Goal: Task Accomplishment & Management: Complete application form

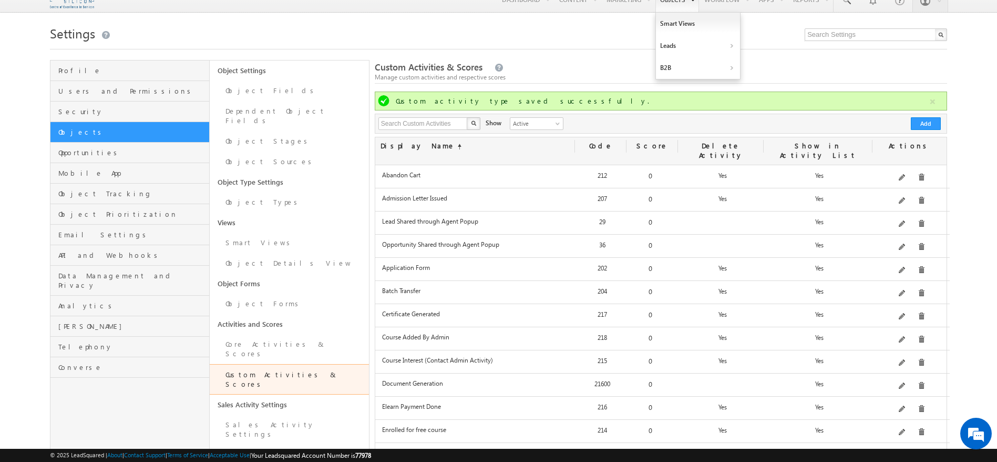
scroll to position [26, 0]
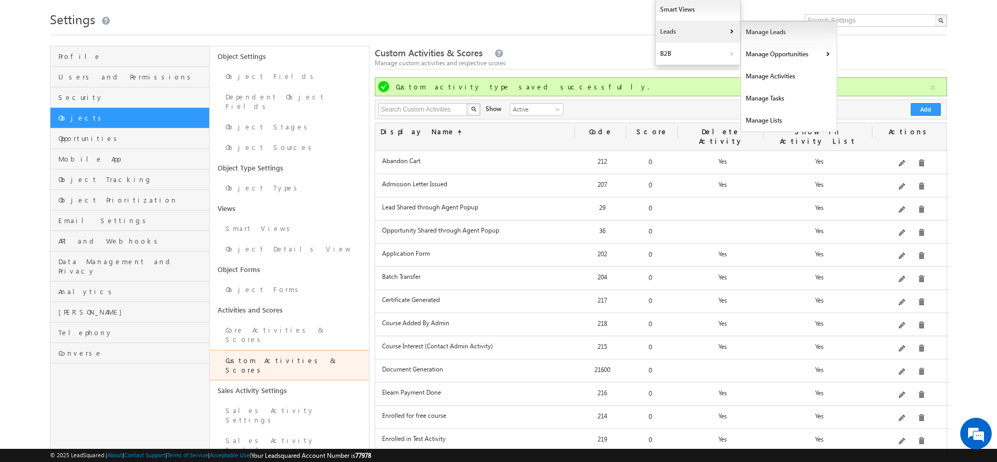
click at [768, 33] on link "Manage Leads" at bounding box center [789, 32] width 96 height 22
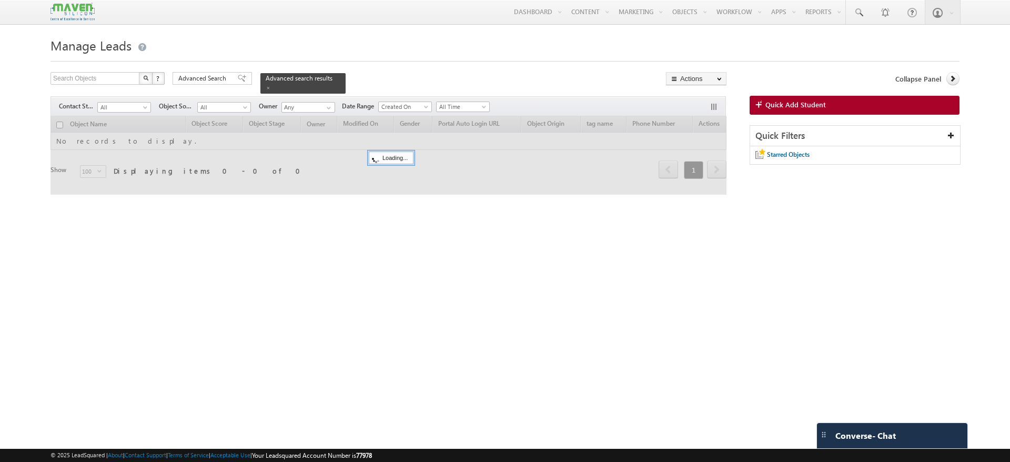
click at [804, 105] on span "Quick Add Student" at bounding box center [795, 104] width 60 height 9
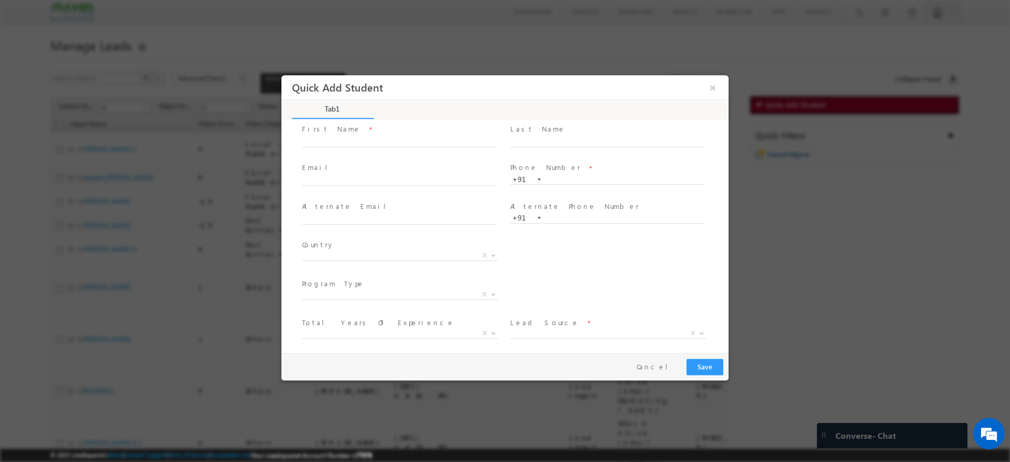
scroll to position [35, 0]
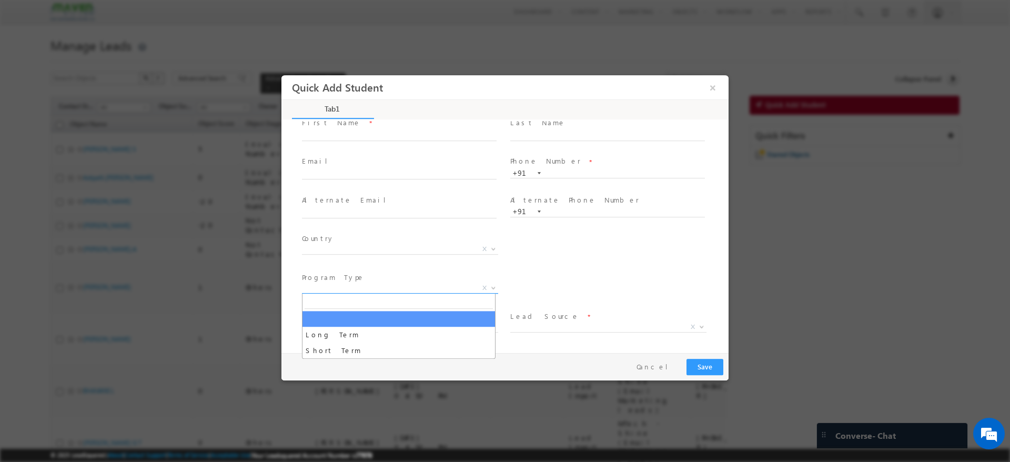
click at [445, 289] on span "X" at bounding box center [400, 288] width 196 height 11
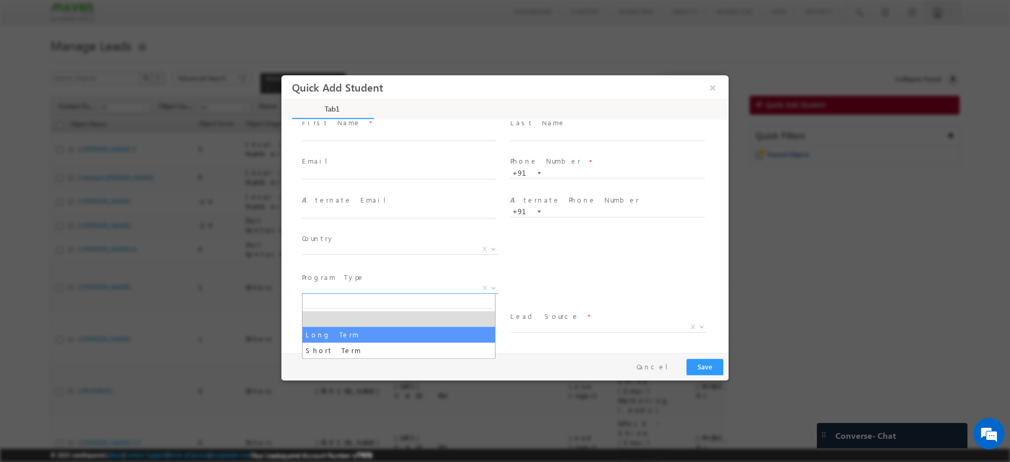
select select "Long Term"
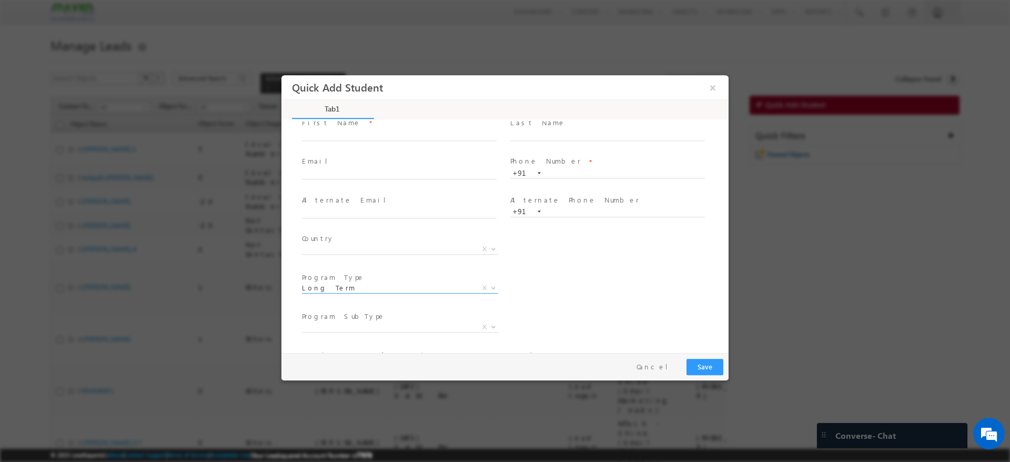
scroll to position [111, 0]
click at [411, 252] on span "X" at bounding box center [400, 251] width 196 height 11
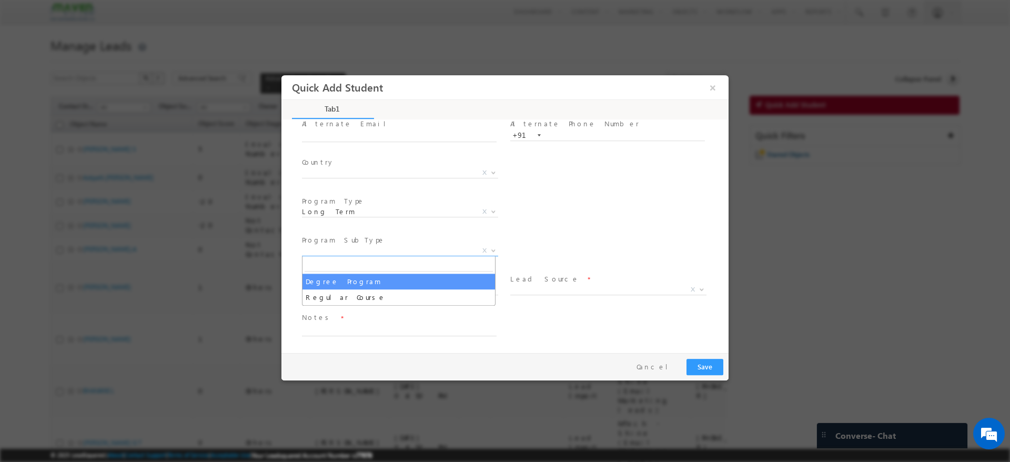
scroll to position [0, 0]
select select "Degree Program"
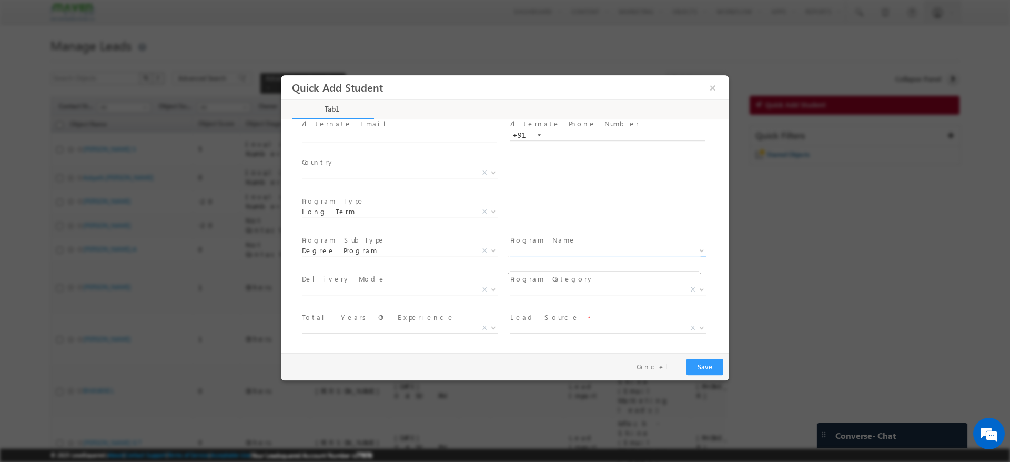
click at [544, 250] on span "X" at bounding box center [608, 251] width 196 height 11
select select "Executive M.Tech in VLSI Design"
click at [385, 290] on span "X" at bounding box center [400, 289] width 196 height 11
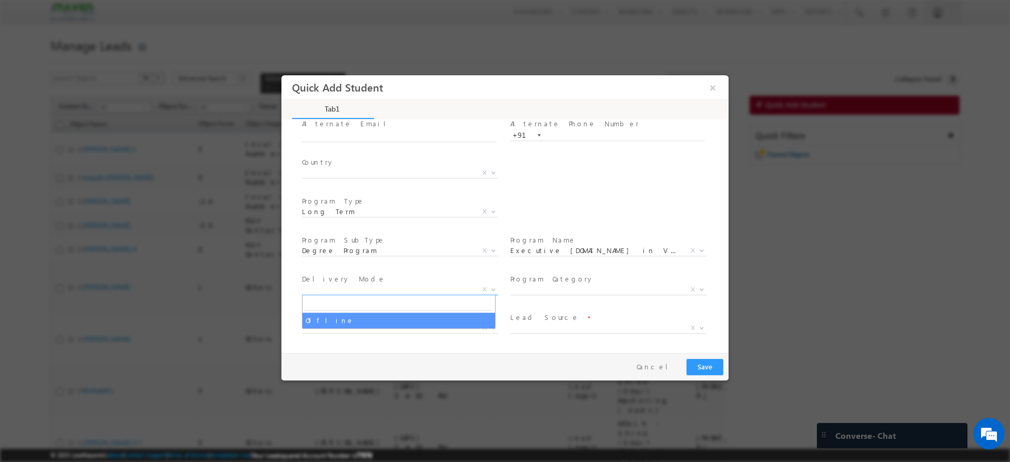
select select "Offline"
click at [525, 287] on span "X" at bounding box center [608, 289] width 196 height 11
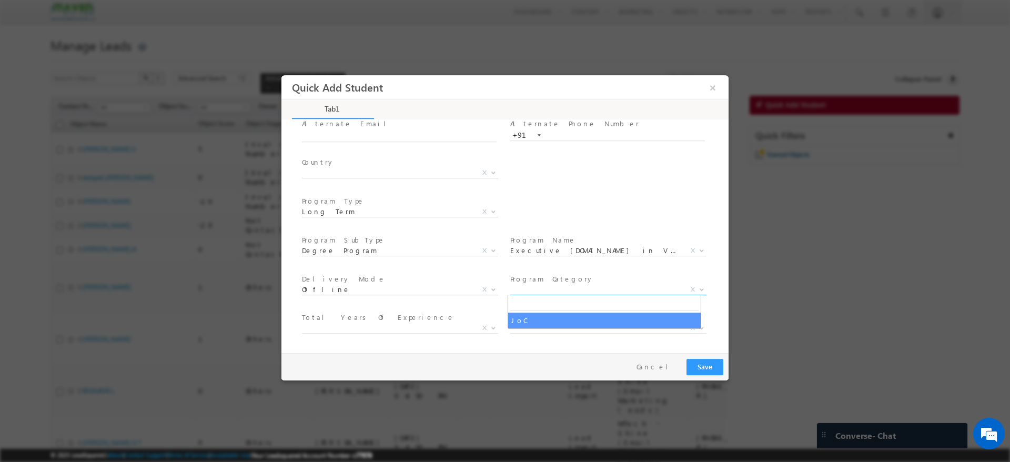
select select "JoC"
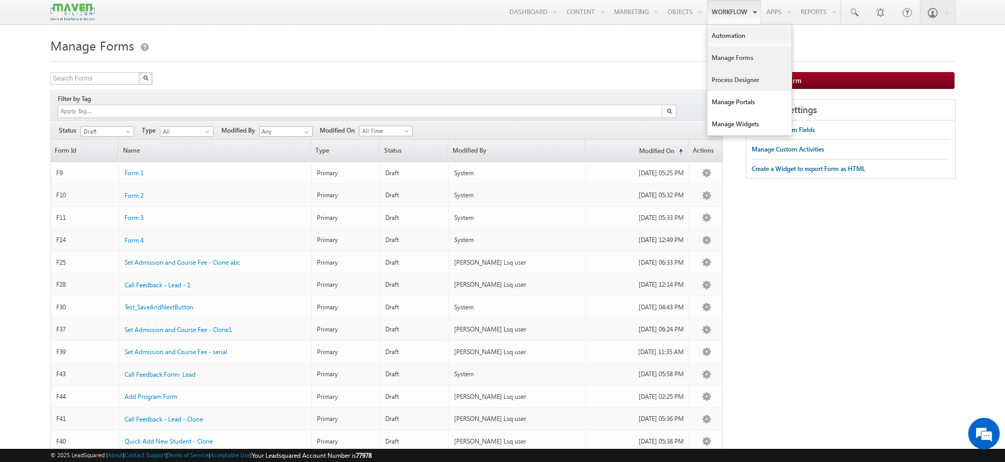
click at [726, 82] on link "Process Designer" at bounding box center [750, 80] width 84 height 22
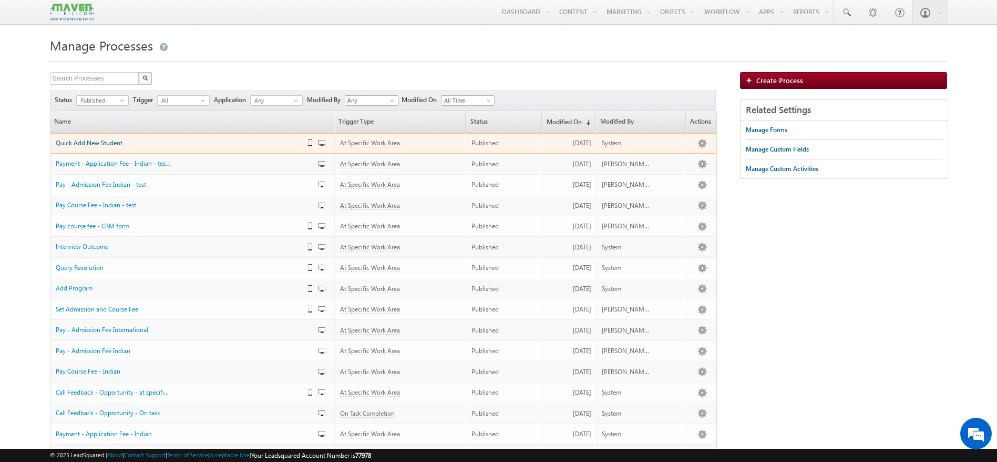
click at [106, 147] on span "Quick Add New Student" at bounding box center [89, 143] width 67 height 8
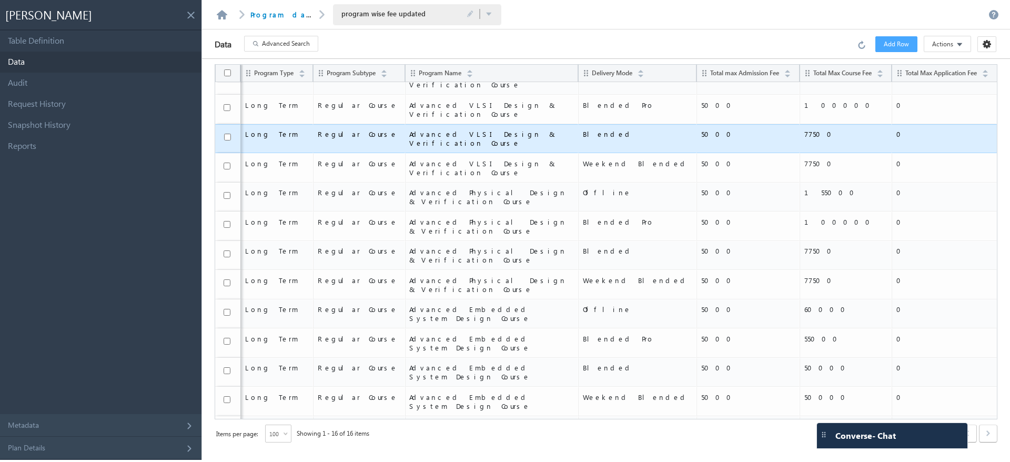
scroll to position [47, 0]
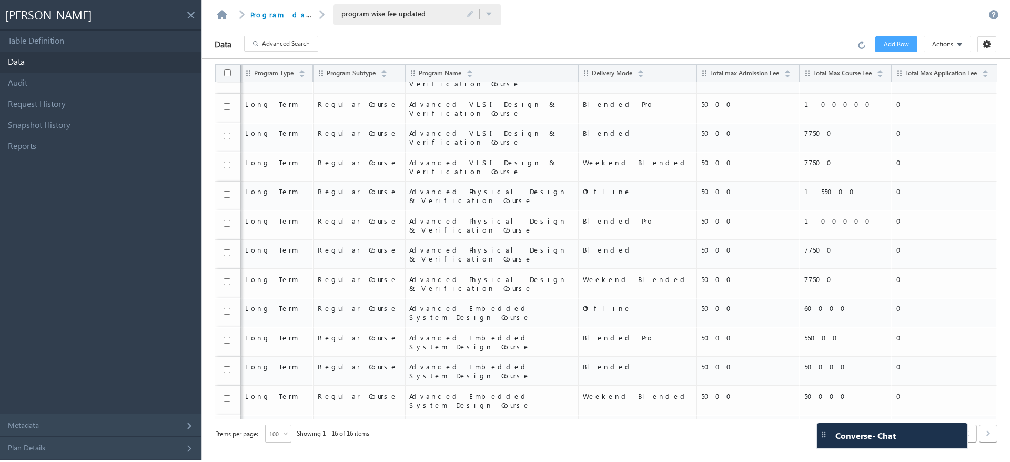
click at [281, 435] on span "100" at bounding box center [274, 433] width 16 height 9
click at [276, 421] on li "200" at bounding box center [279, 418] width 25 height 11
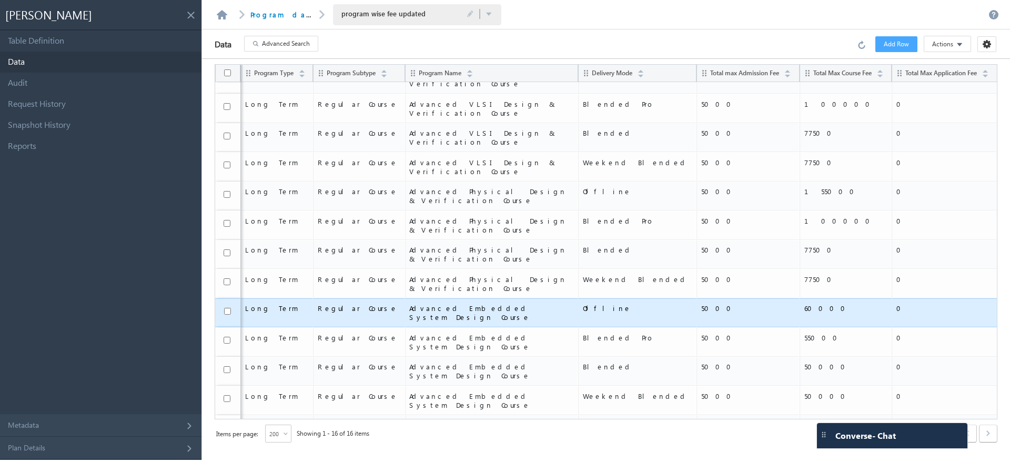
scroll to position [0, 0]
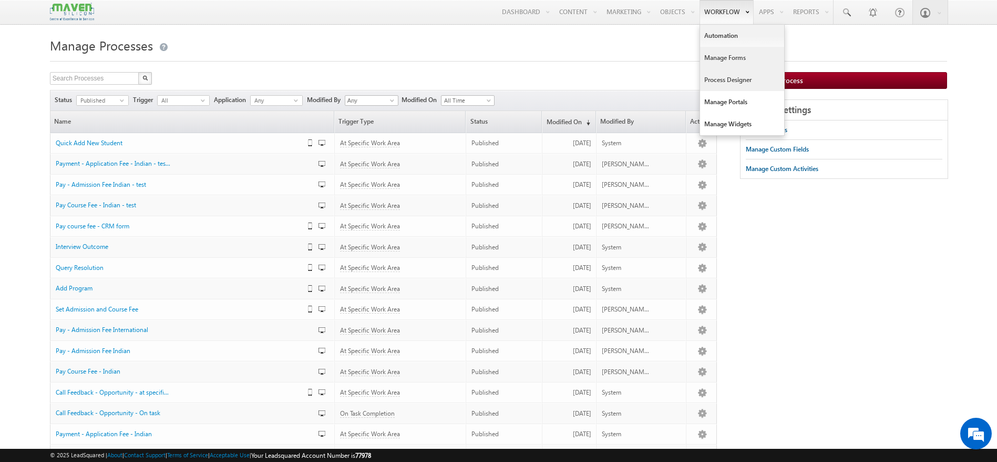
click at [724, 57] on link "Manage Forms" at bounding box center [742, 58] width 84 height 22
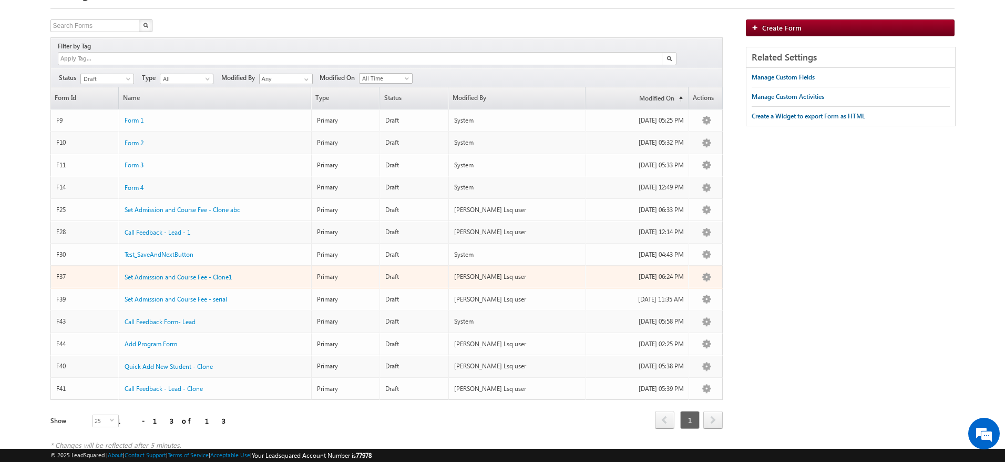
scroll to position [53, 0]
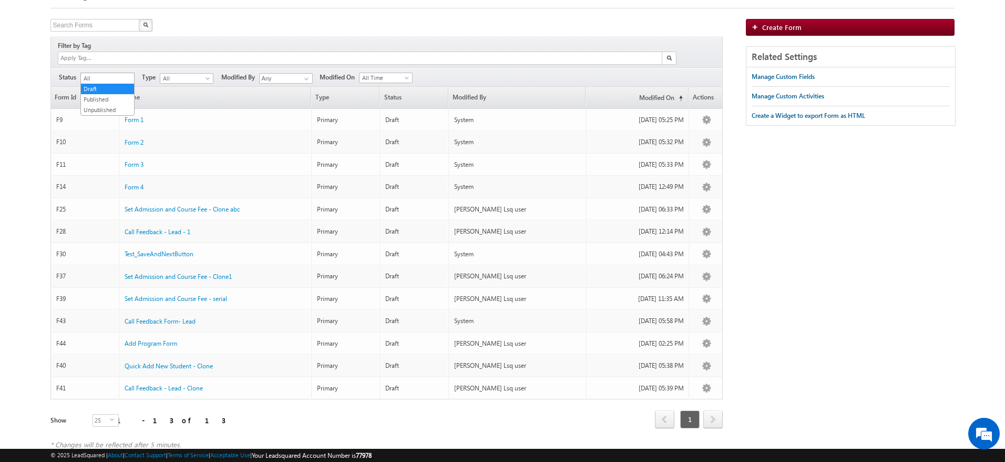
click at [128, 76] on span at bounding box center [129, 80] width 8 height 8
click at [100, 98] on link "Published" at bounding box center [107, 99] width 53 height 9
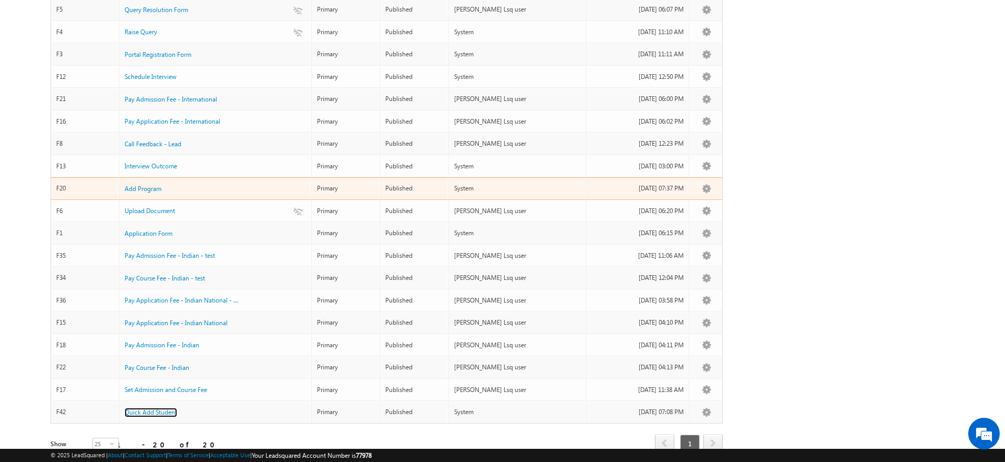
scroll to position [222, 0]
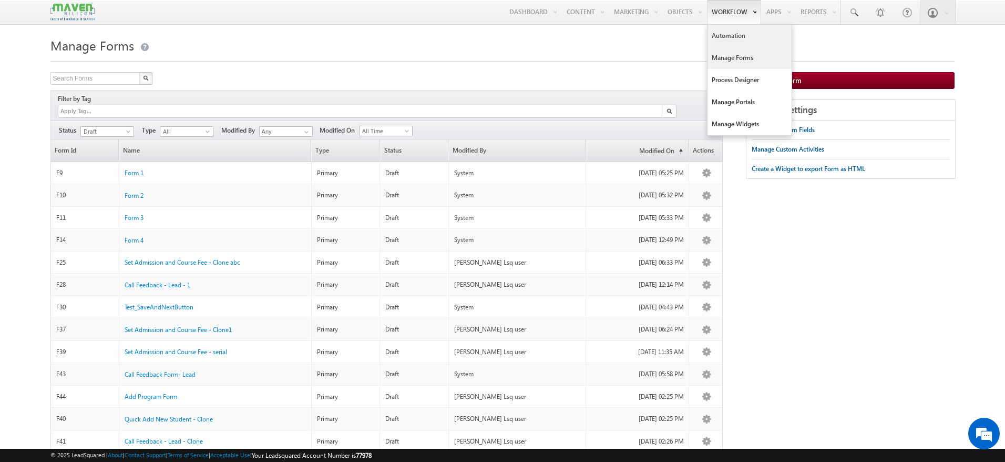
click at [738, 33] on link "Automation" at bounding box center [750, 36] width 84 height 22
drag, startPoint x: 738, startPoint y: 33, endPoint x: 757, endPoint y: 42, distance: 20.9
click at [757, 42] on link "Automation" at bounding box center [750, 36] width 84 height 22
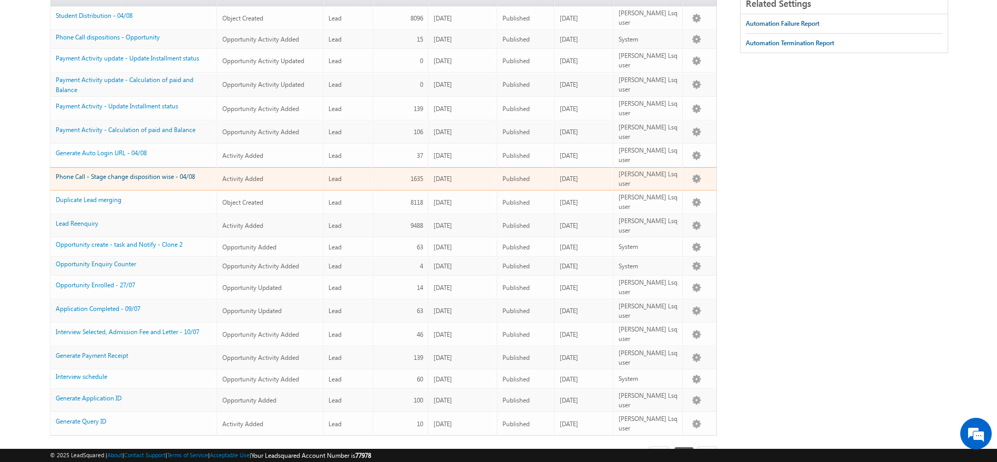
scroll to position [133, 0]
click at [110, 170] on link "Phone Call - Stage change disposition wise - 04/08" at bounding box center [125, 174] width 139 height 8
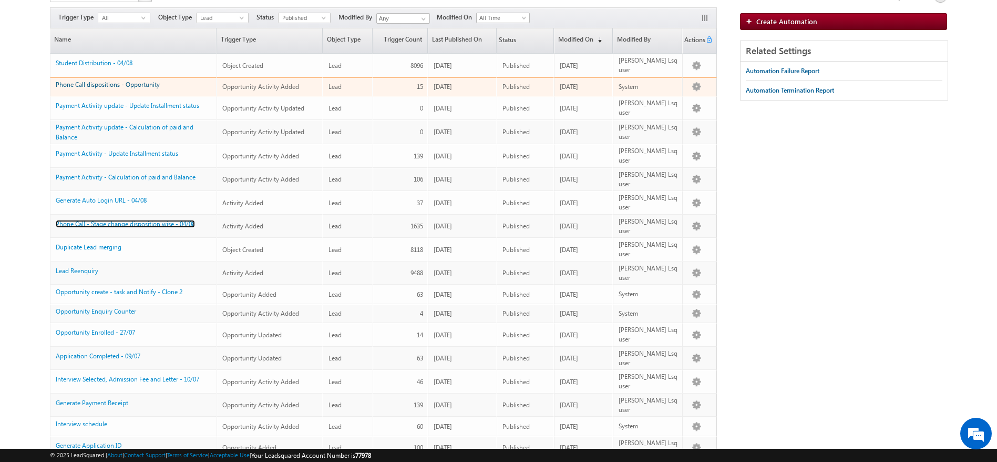
scroll to position [84, 0]
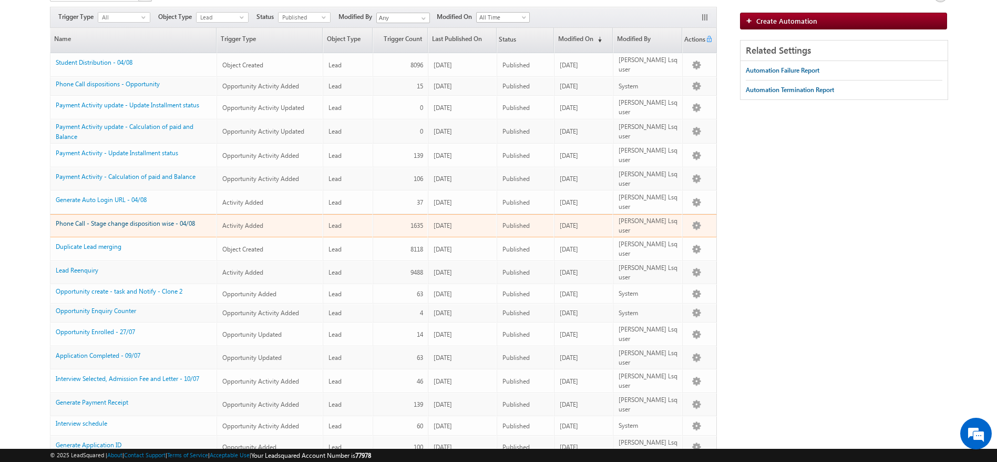
click at [108, 219] on link "Phone Call - Stage change disposition wise - 04/08" at bounding box center [125, 223] width 139 height 8
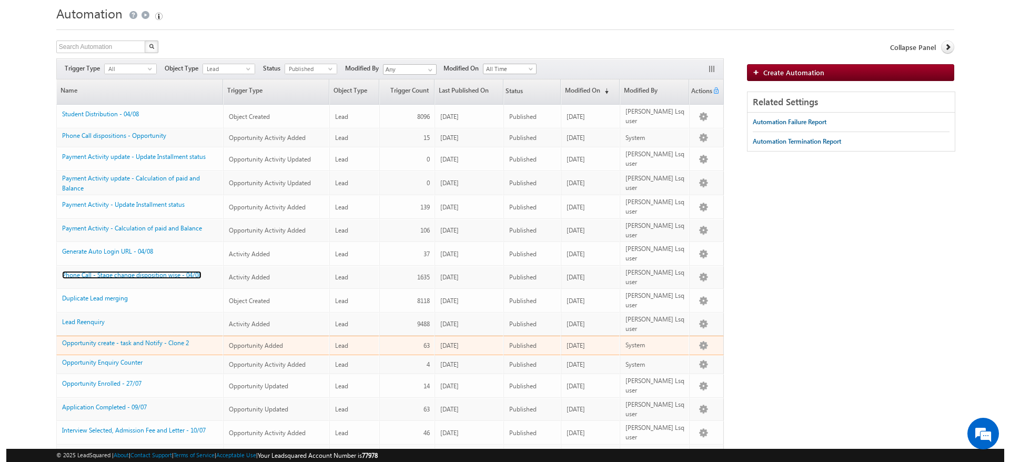
scroll to position [32, 0]
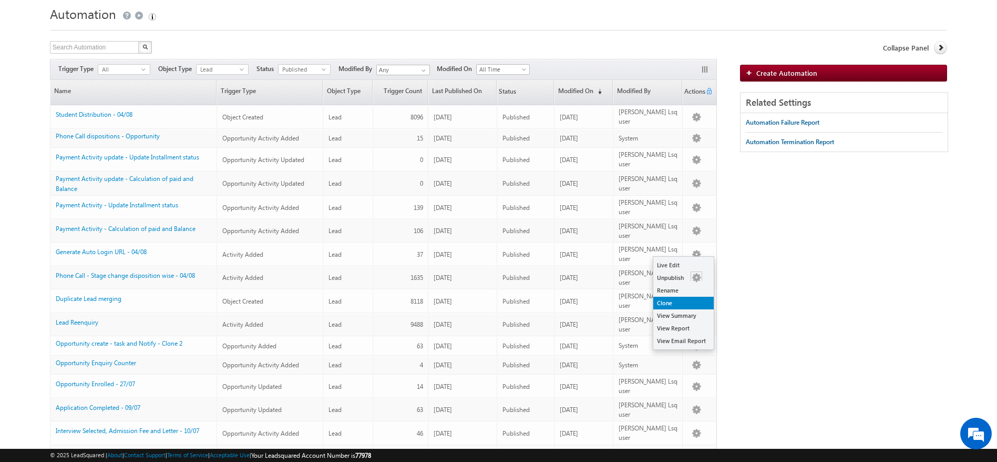
click at [676, 299] on link "Clone" at bounding box center [684, 303] width 60 height 13
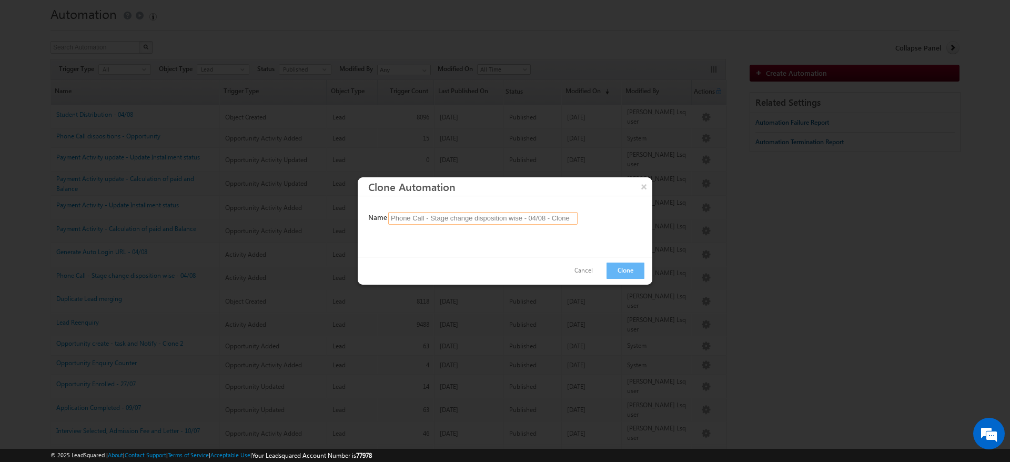
click at [571, 219] on input "Phone Call - Stage change disposition wise - 04/08 - Clone" at bounding box center [482, 218] width 189 height 13
type input "Phone Call - Stage change disposition wise - 04/08 - Clone 1"
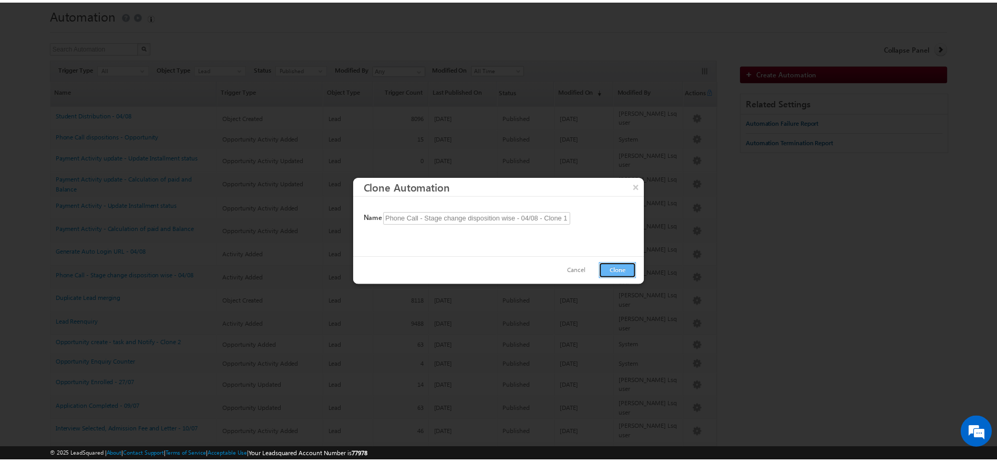
scroll to position [0, 0]
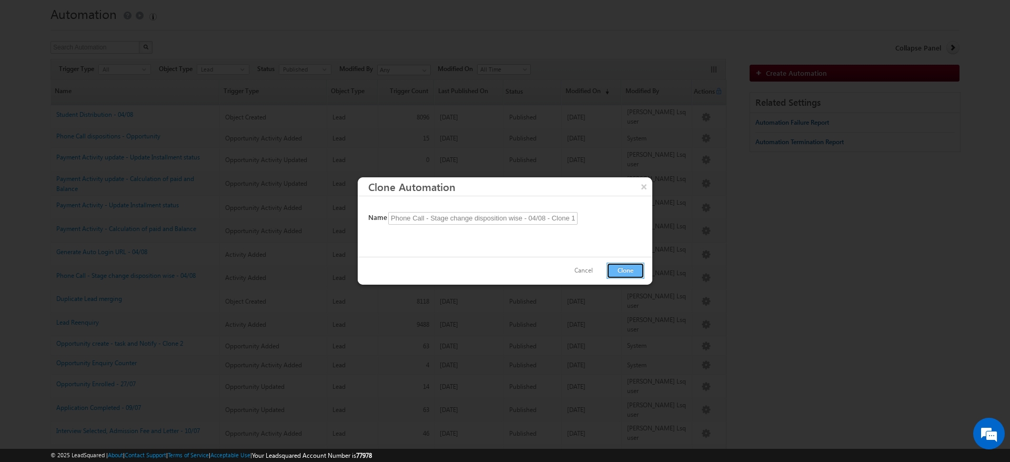
click at [629, 271] on button "Clone" at bounding box center [625, 270] width 38 height 16
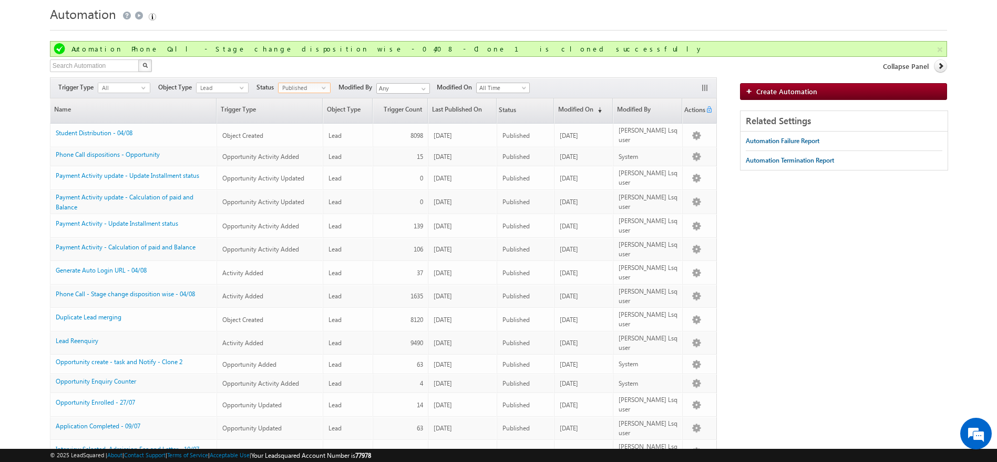
click at [307, 87] on span "Published" at bounding box center [300, 87] width 43 height 9
click at [310, 111] on li "Draft" at bounding box center [305, 109] width 52 height 11
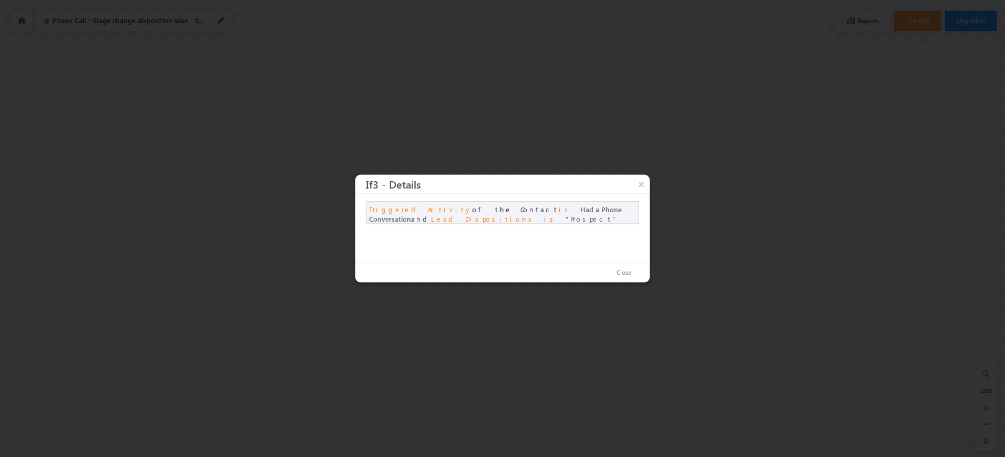
scroll to position [43, 0]
click at [648, 181] on button "×" at bounding box center [643, 186] width 17 height 18
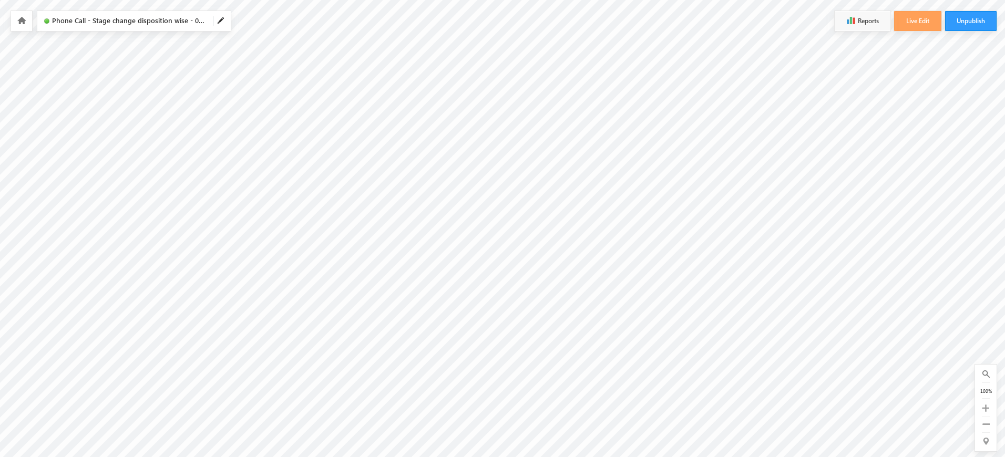
scroll to position [43, 160]
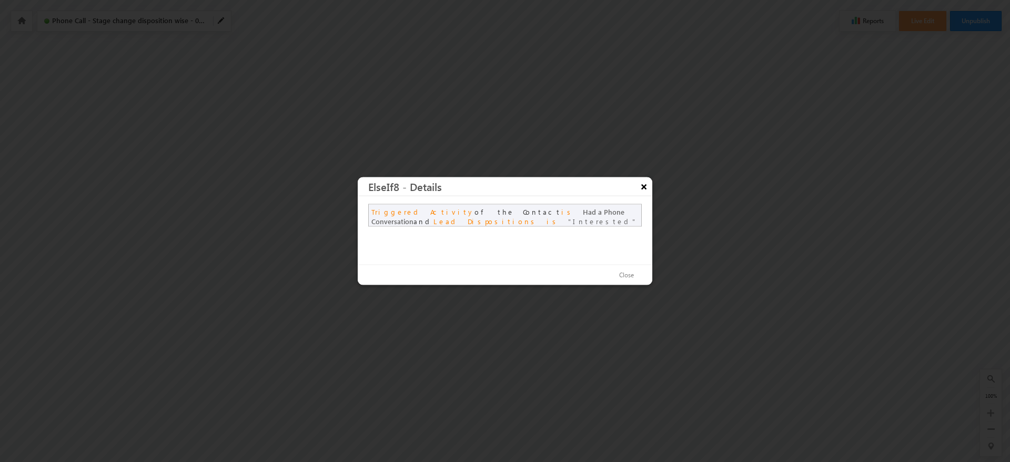
click at [645, 178] on button "×" at bounding box center [643, 186] width 17 height 18
click at [643, 187] on button "×" at bounding box center [643, 186] width 17 height 18
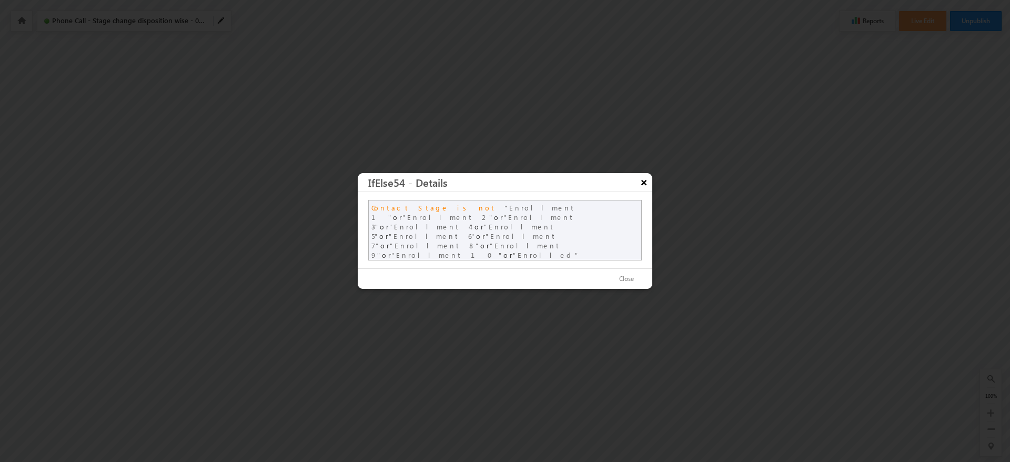
click at [644, 185] on button "×" at bounding box center [643, 182] width 17 height 18
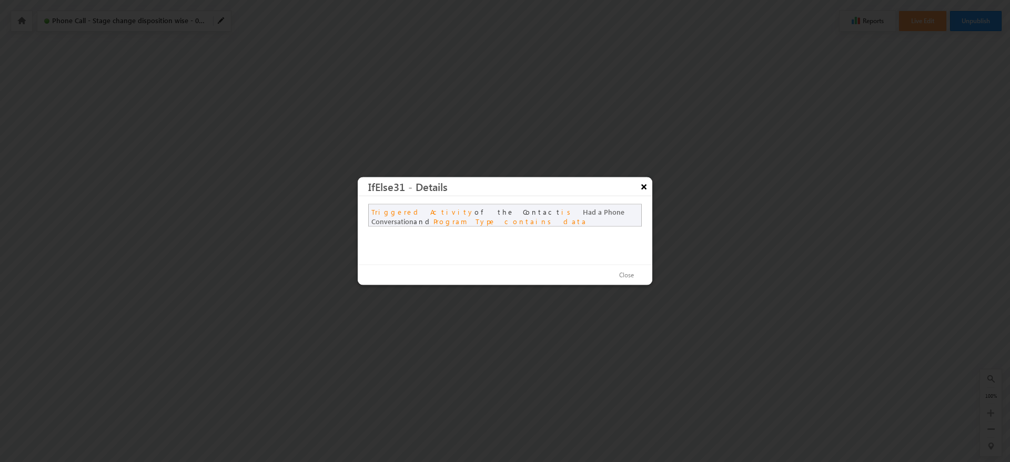
click at [643, 188] on button "×" at bounding box center [643, 186] width 17 height 18
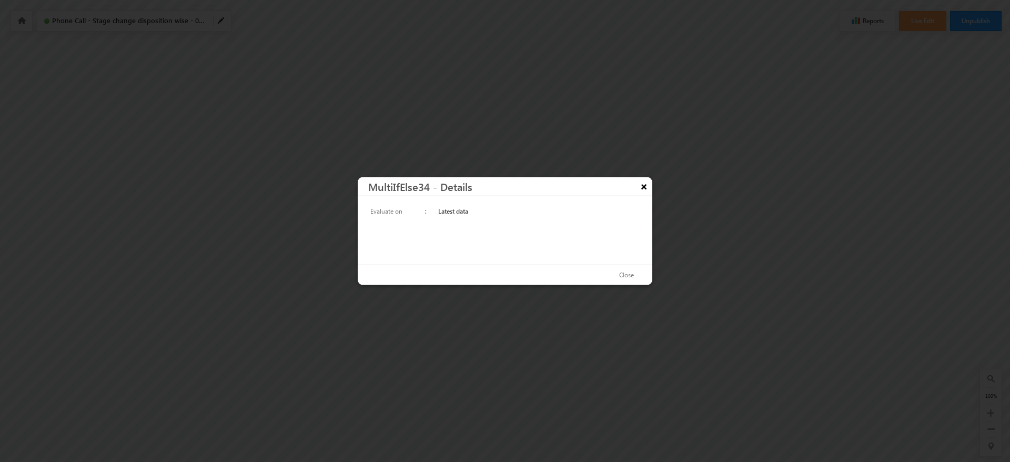
click at [646, 189] on button "×" at bounding box center [643, 186] width 17 height 18
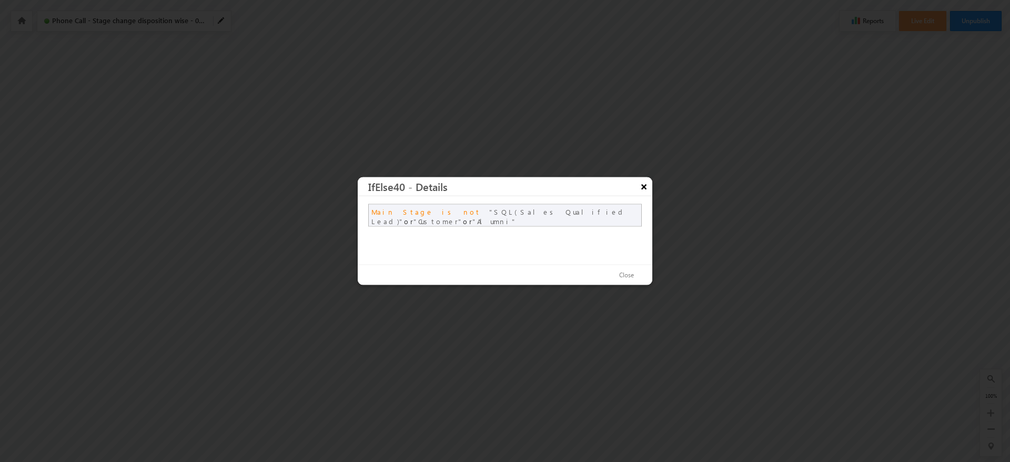
click at [645, 182] on button "×" at bounding box center [643, 186] width 17 height 18
click at [650, 188] on button "×" at bounding box center [643, 186] width 17 height 18
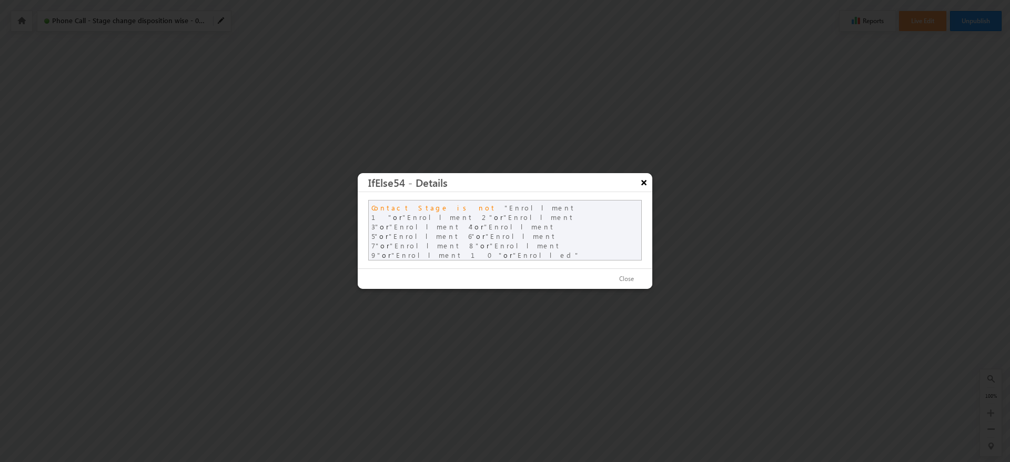
click at [641, 180] on button "×" at bounding box center [643, 182] width 17 height 18
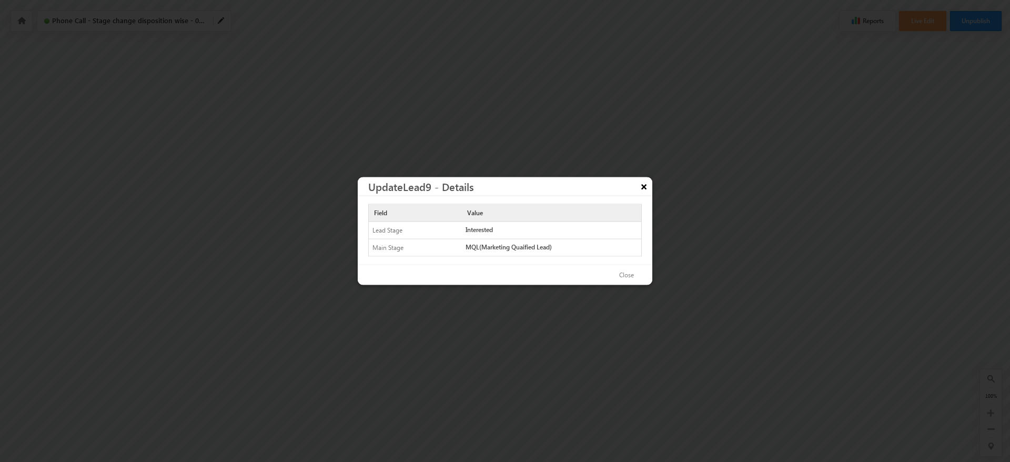
click at [640, 185] on button "×" at bounding box center [643, 186] width 17 height 18
click at [639, 188] on button "×" at bounding box center [643, 186] width 17 height 18
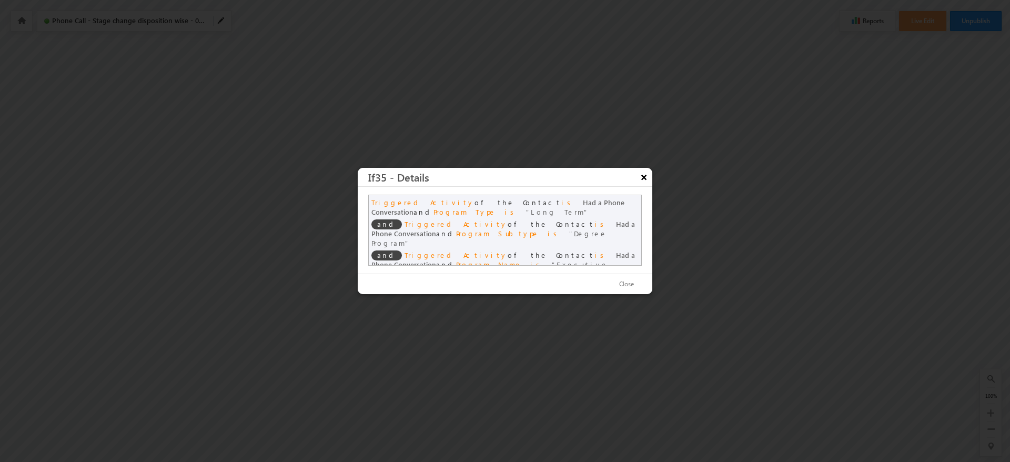
click at [643, 179] on button "×" at bounding box center [643, 177] width 17 height 18
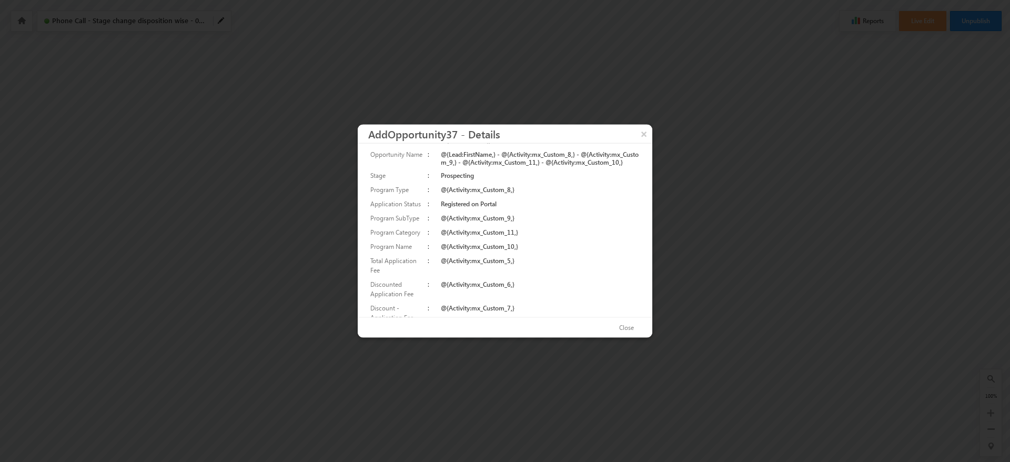
scroll to position [58, 0]
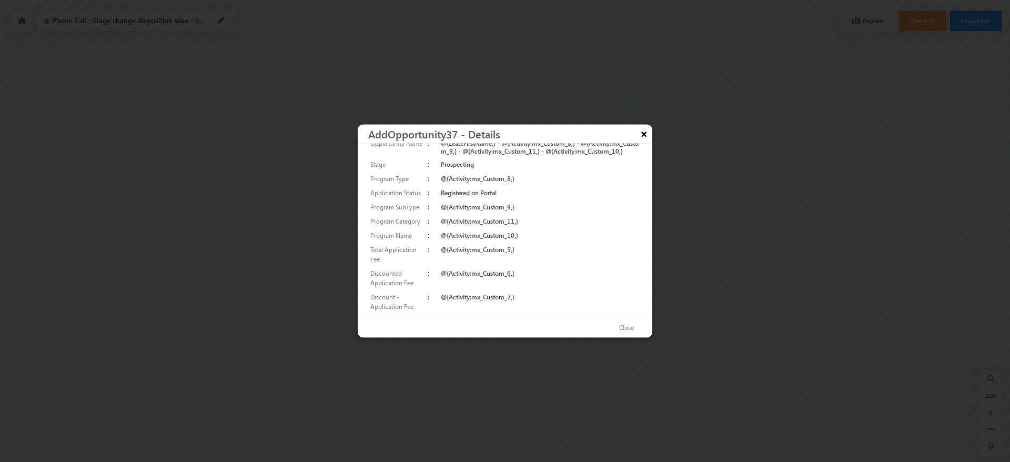
click at [647, 136] on button "×" at bounding box center [643, 134] width 17 height 18
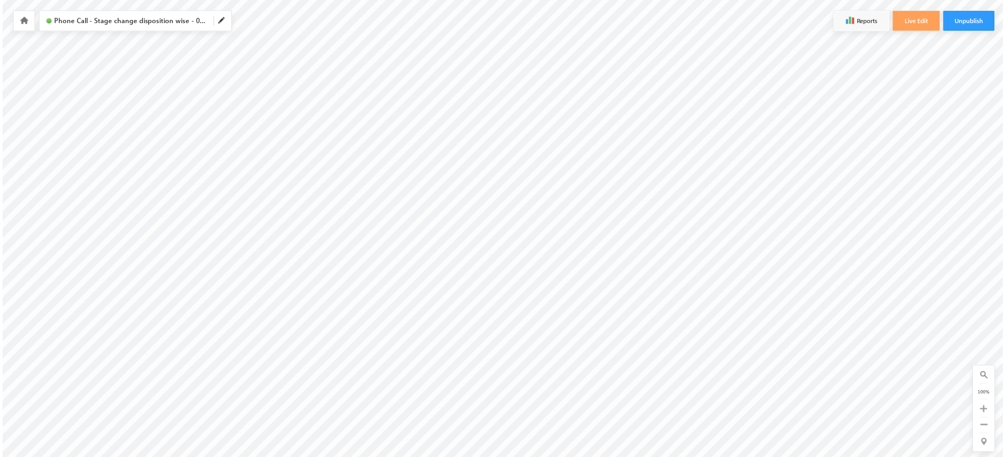
scroll to position [0, 0]
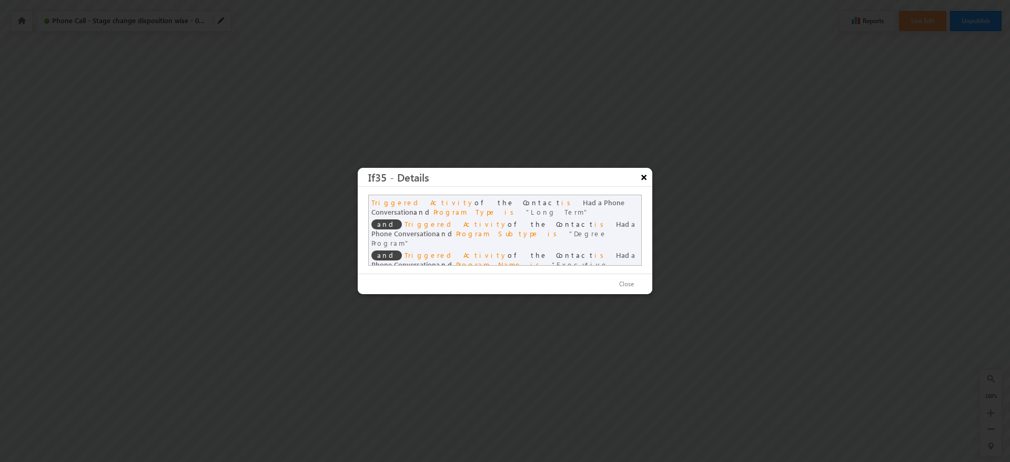
click at [644, 181] on button "×" at bounding box center [643, 177] width 17 height 18
click at [642, 179] on button "×" at bounding box center [643, 177] width 17 height 18
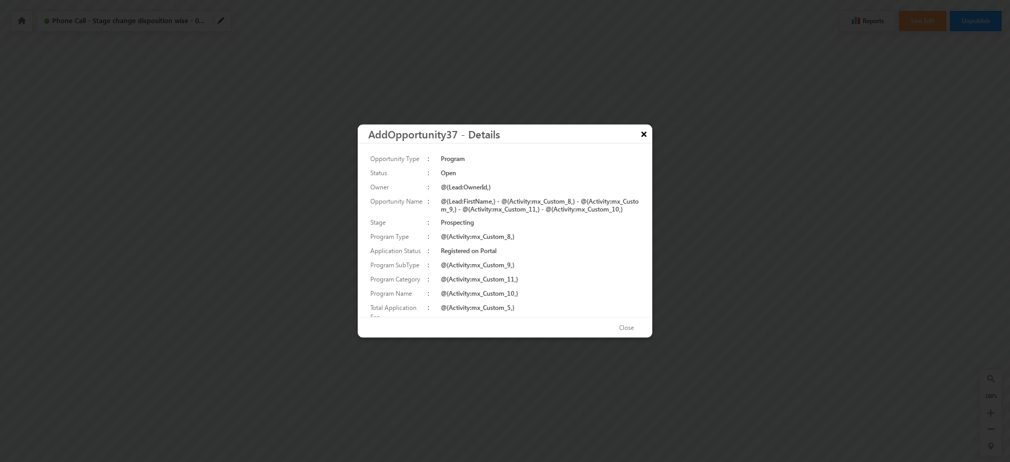
click at [646, 130] on button "×" at bounding box center [643, 134] width 17 height 18
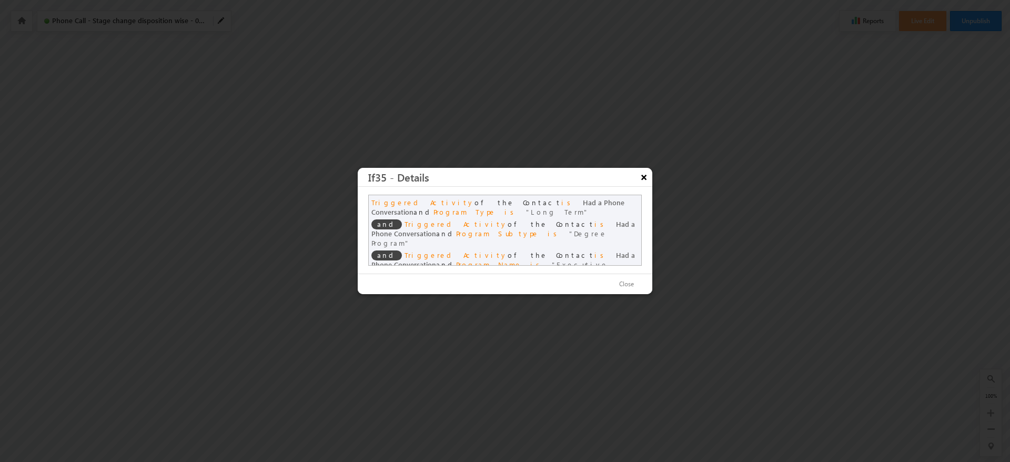
click at [636, 180] on button "×" at bounding box center [643, 177] width 17 height 18
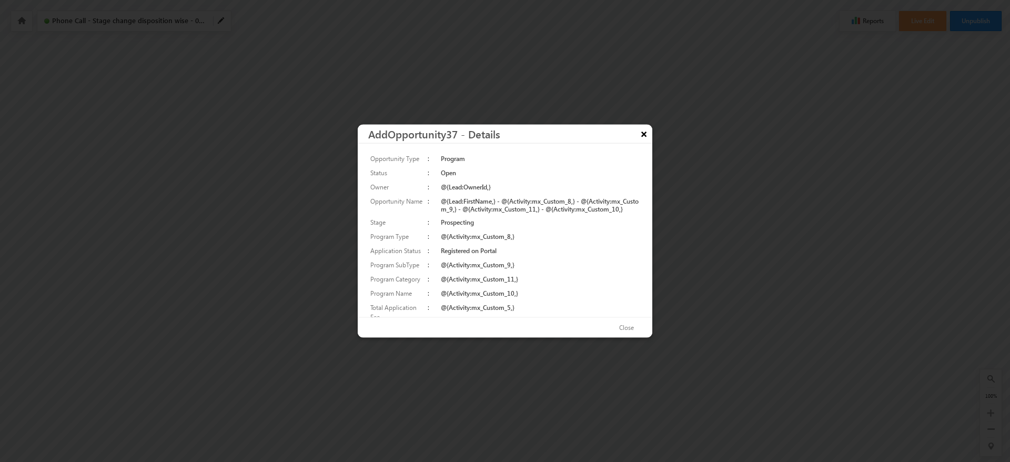
click at [640, 130] on button "×" at bounding box center [643, 134] width 17 height 18
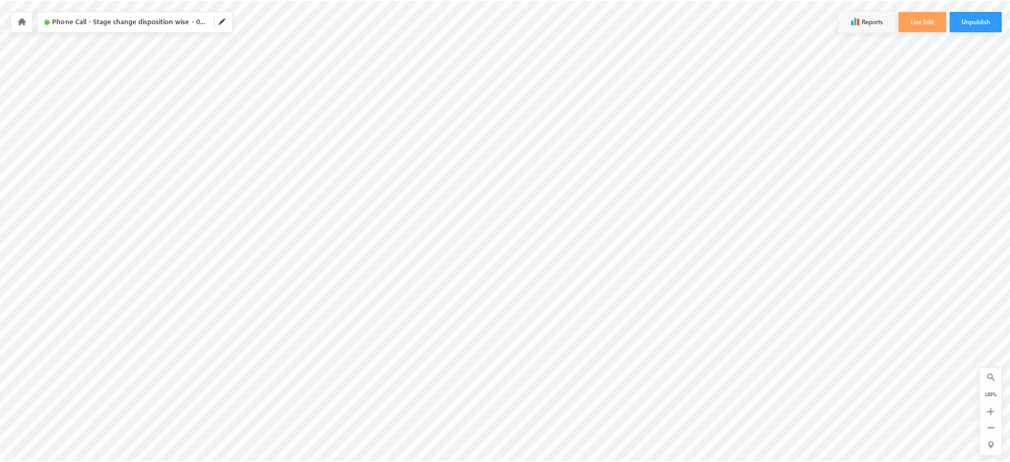
scroll to position [43, 213]
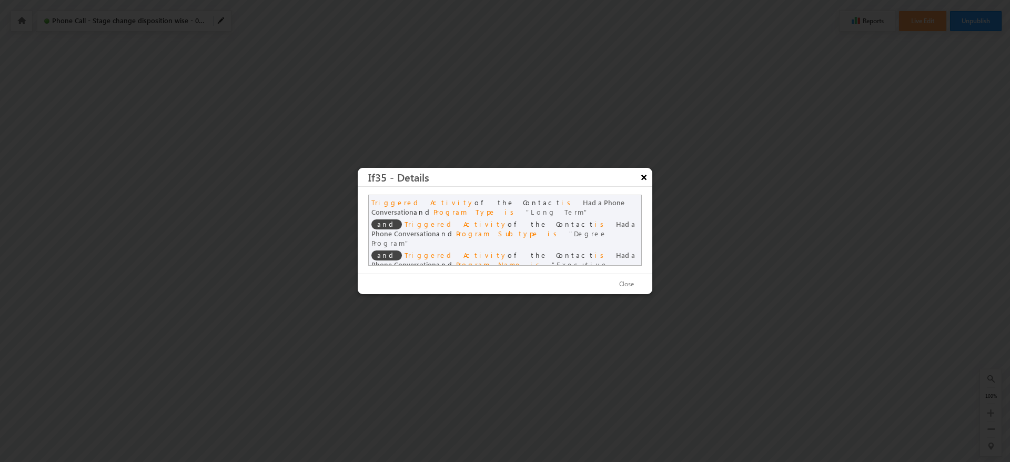
click at [645, 177] on button "×" at bounding box center [643, 177] width 17 height 18
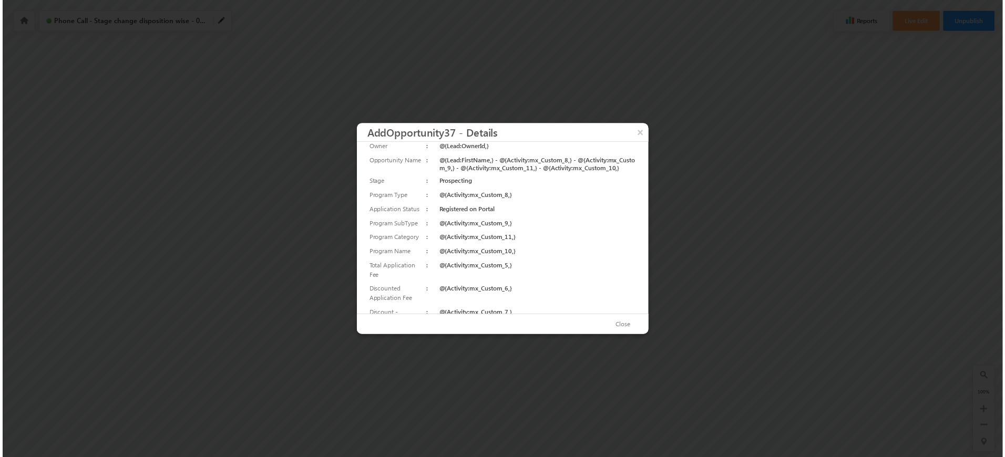
scroll to position [58, 0]
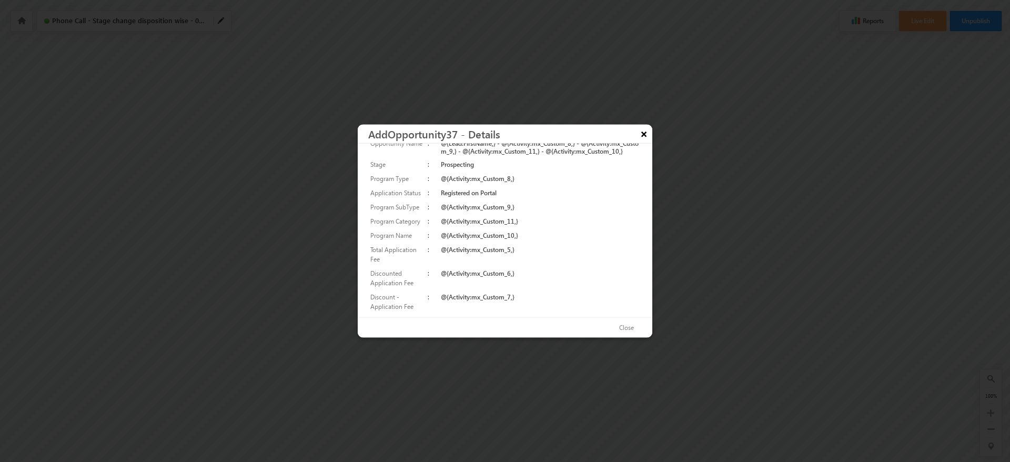
click at [641, 135] on button "×" at bounding box center [643, 134] width 17 height 18
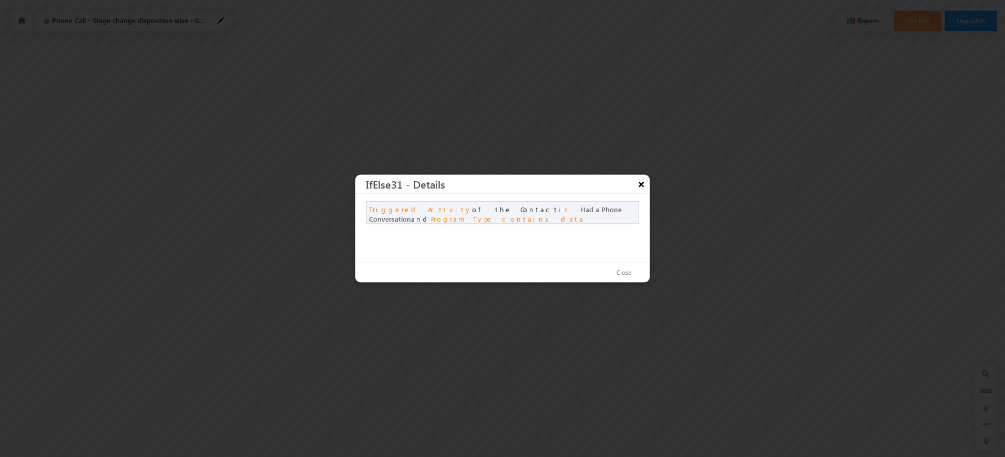
scroll to position [0, 0]
click at [640, 188] on button "×" at bounding box center [643, 186] width 17 height 18
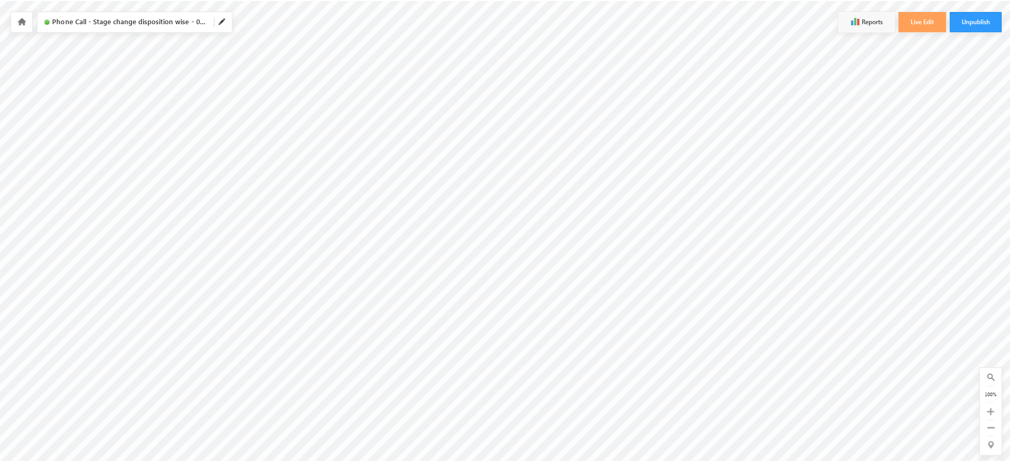
scroll to position [43, 421]
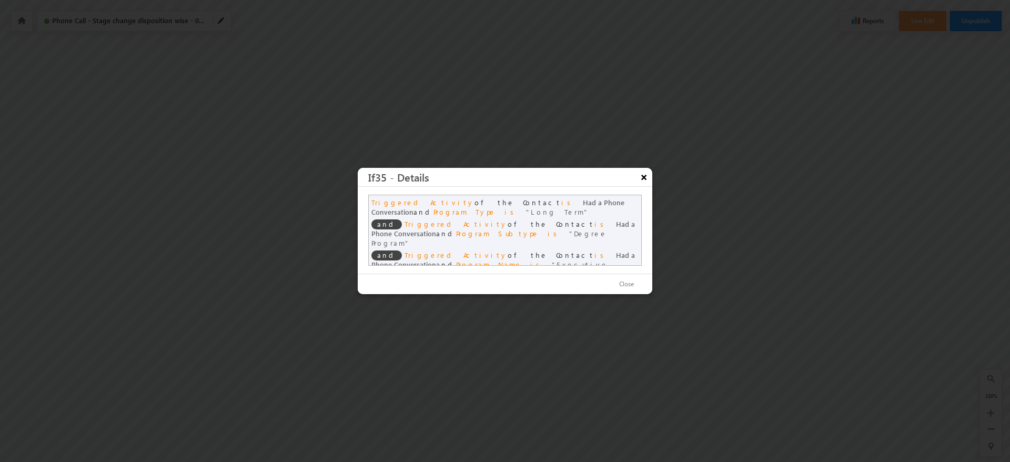
click at [641, 178] on button "×" at bounding box center [643, 177] width 17 height 18
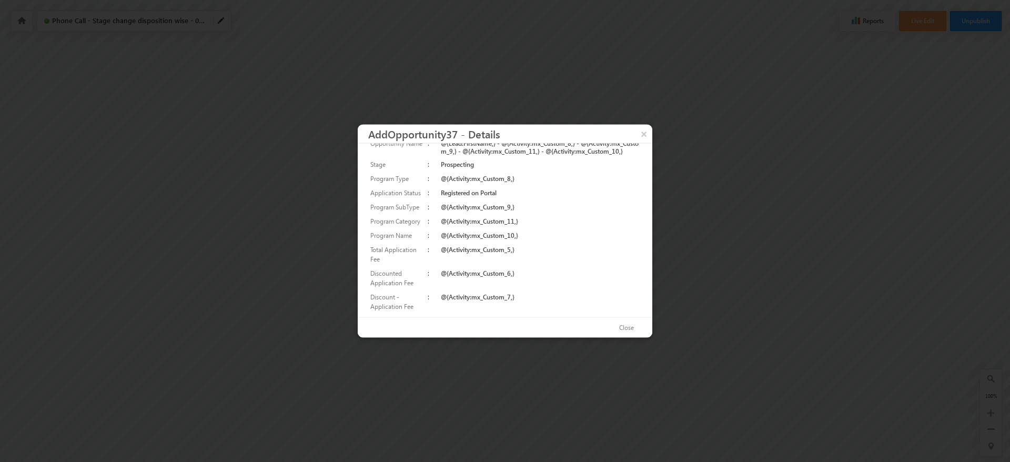
scroll to position [0, 0]
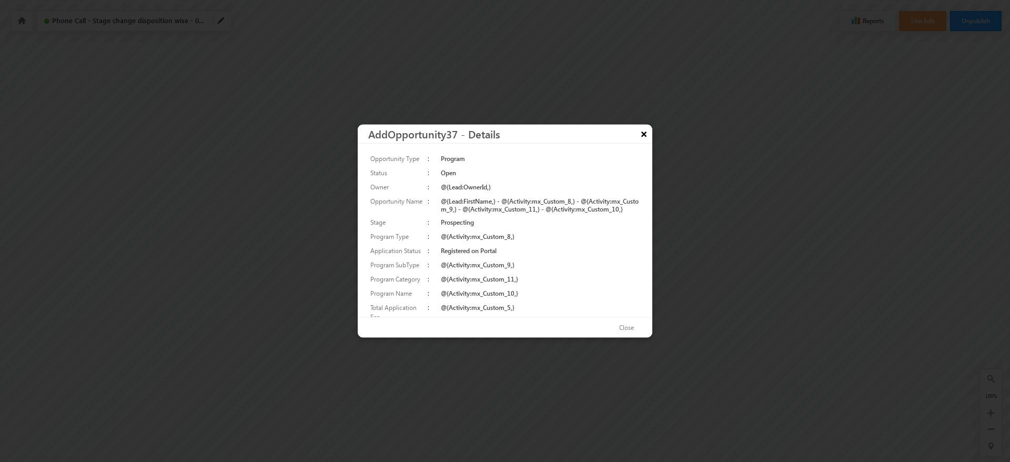
click at [645, 131] on button "×" at bounding box center [643, 134] width 17 height 18
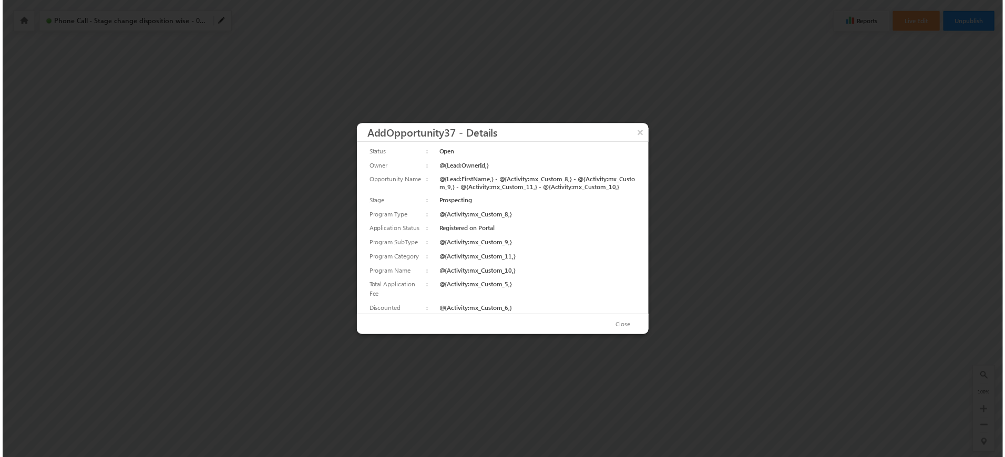
scroll to position [58, 0]
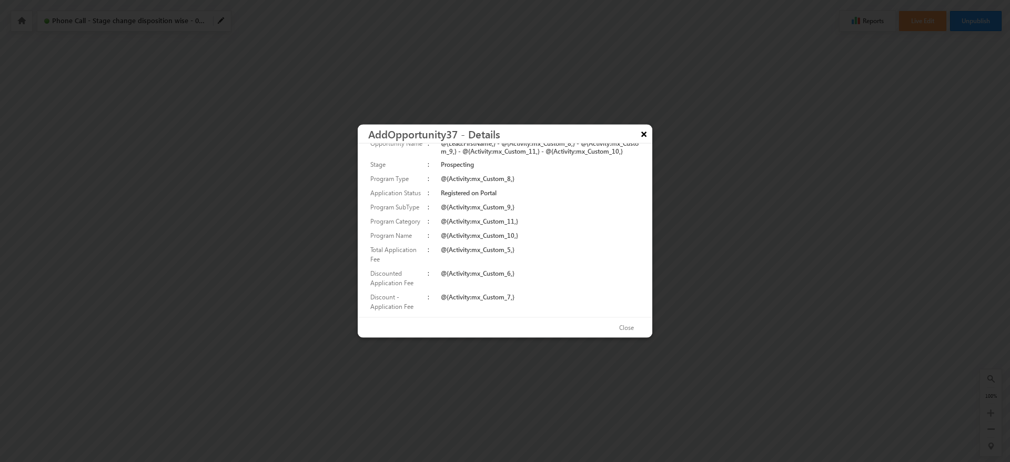
click at [646, 133] on button "×" at bounding box center [643, 134] width 17 height 18
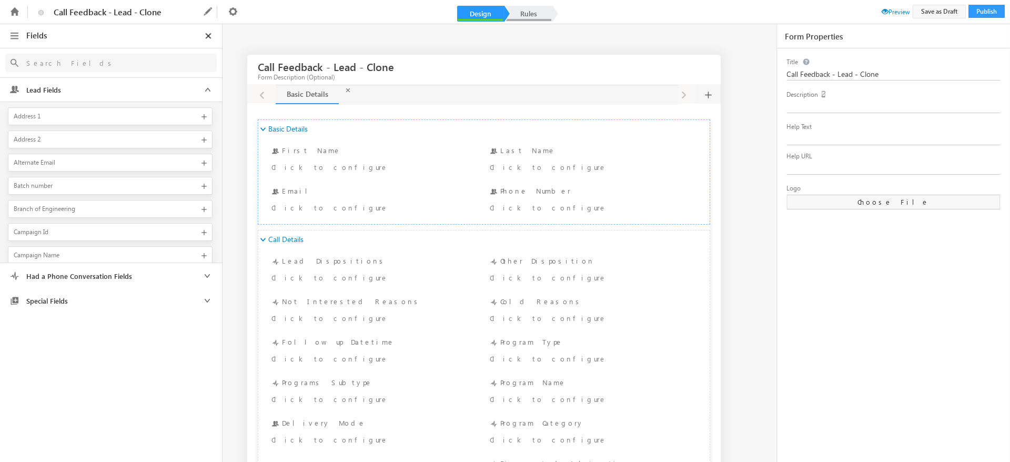
click at [532, 16] on link "Rules" at bounding box center [528, 14] width 46 height 16
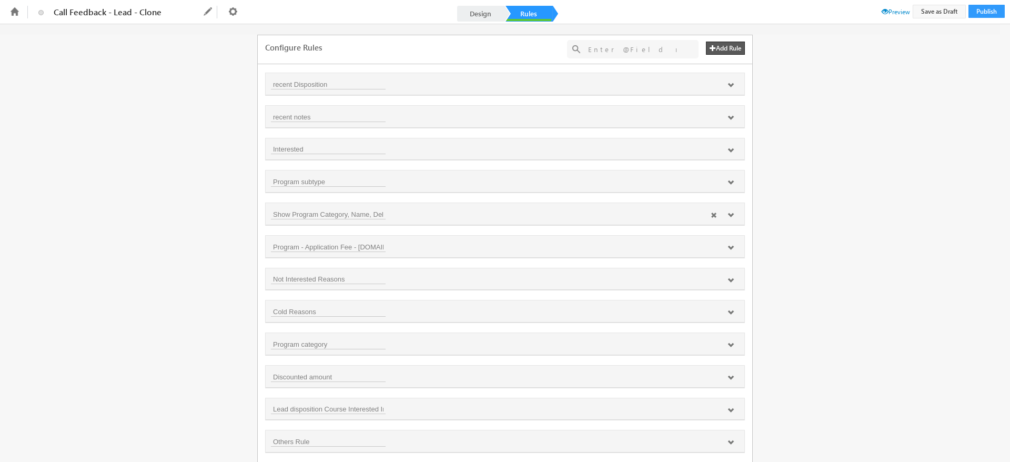
click at [729, 215] on icon at bounding box center [730, 215] width 6 height 6
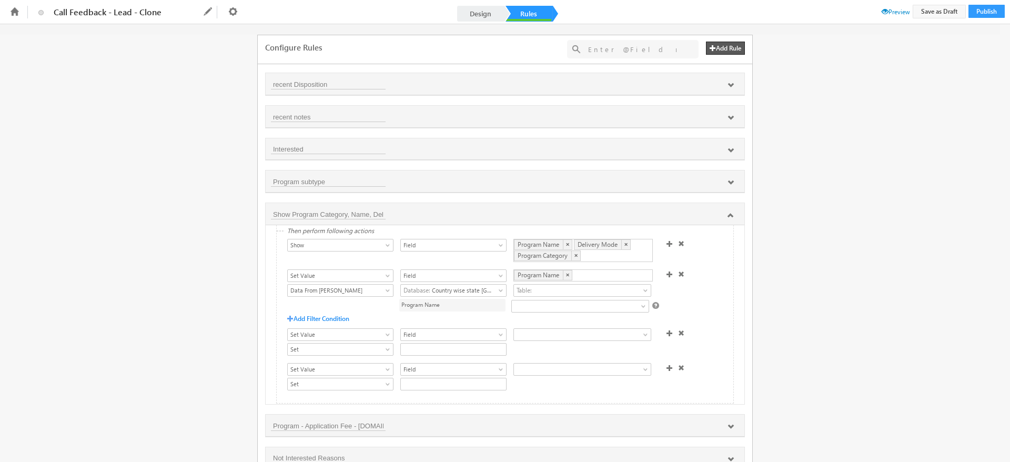
scroll to position [68, 0]
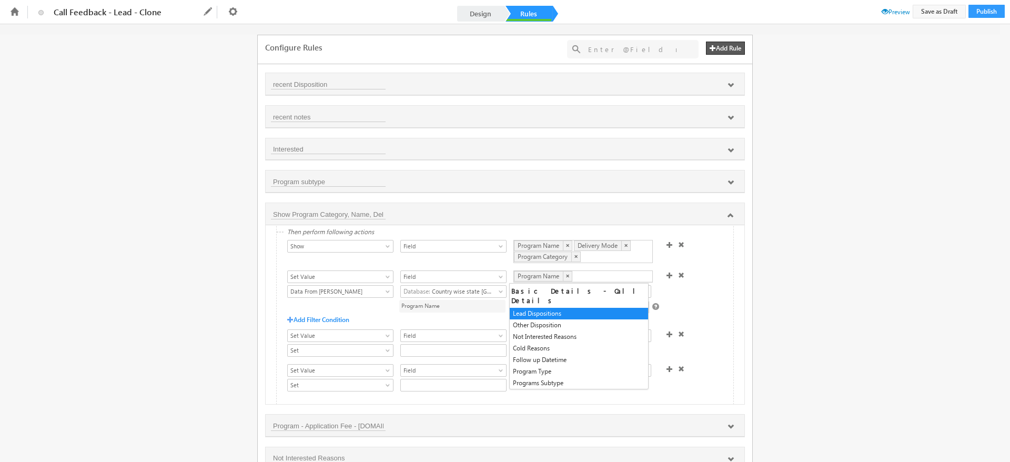
click at [589, 273] on div "Program Name ×" at bounding box center [582, 276] width 139 height 12
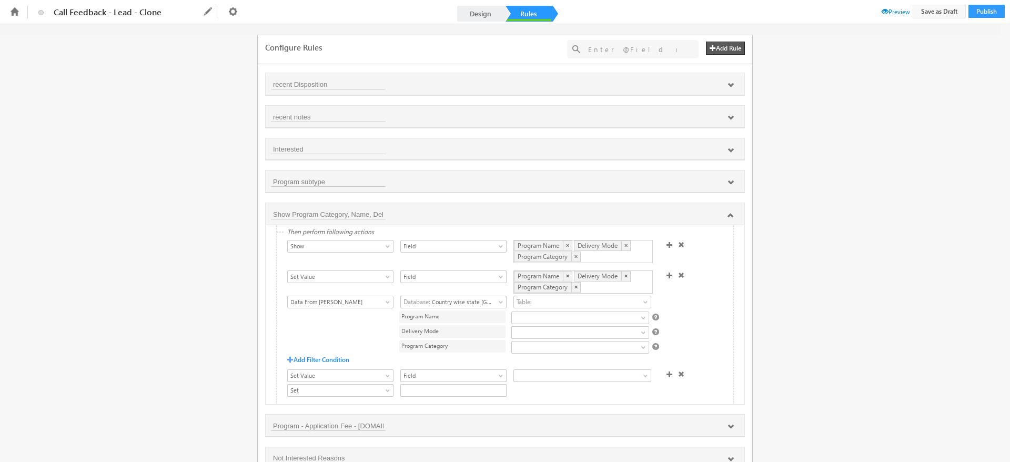
click at [709, 302] on div "Set Data From API Set Options Mail Merge Data From [PERSON_NAME] Set Options Fr…" at bounding box center [507, 325] width 441 height 59
click at [637, 314] on link at bounding box center [580, 317] width 138 height 13
click at [642, 302] on span at bounding box center [646, 304] width 8 height 8
click at [483, 300] on span "Country wise state [GEOGRAPHIC_DATA]" at bounding box center [448, 301] width 95 height 9
click at [440, 329] on link "Program database" at bounding box center [451, 333] width 106 height 9
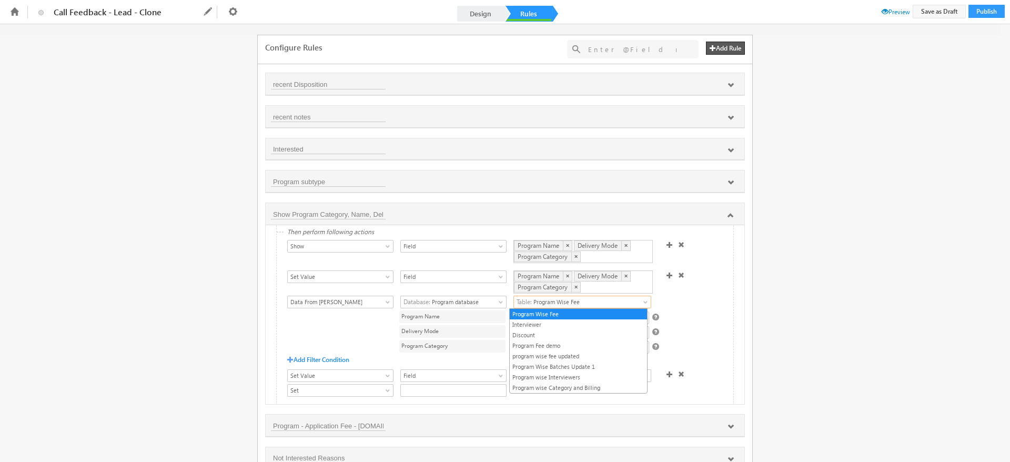
click at [594, 301] on span "Program Wise Fee" at bounding box center [574, 301] width 121 height 9
click at [580, 385] on link "Program wise Category and Billing" at bounding box center [578, 387] width 137 height 9
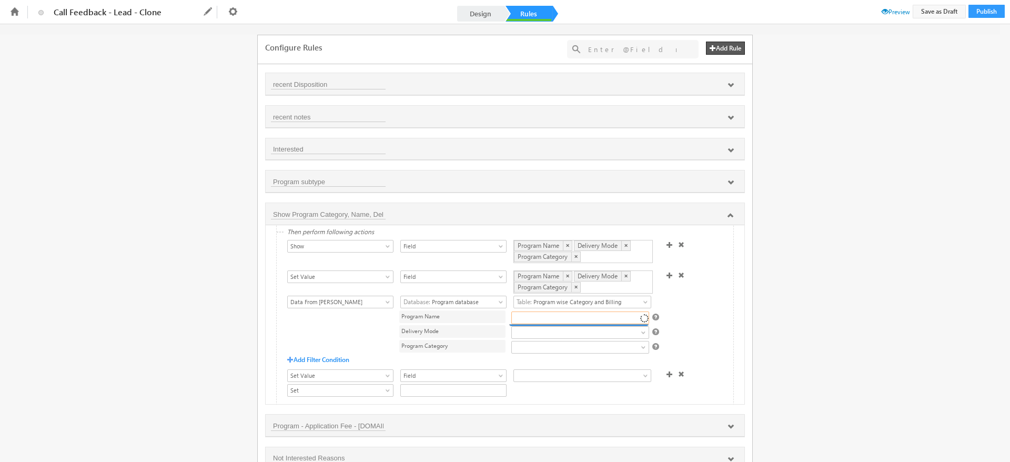
click at [627, 317] on link at bounding box center [580, 317] width 138 height 13
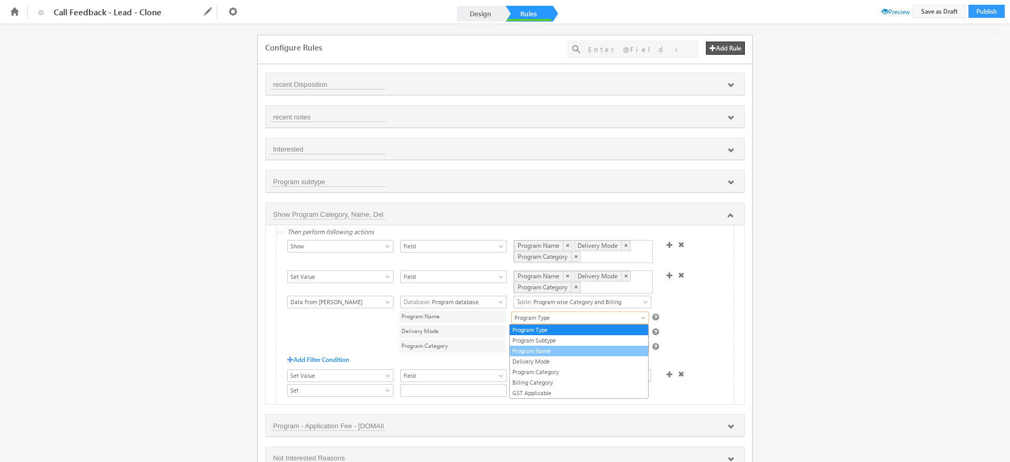
click at [561, 351] on link "Program Name" at bounding box center [579, 350] width 138 height 9
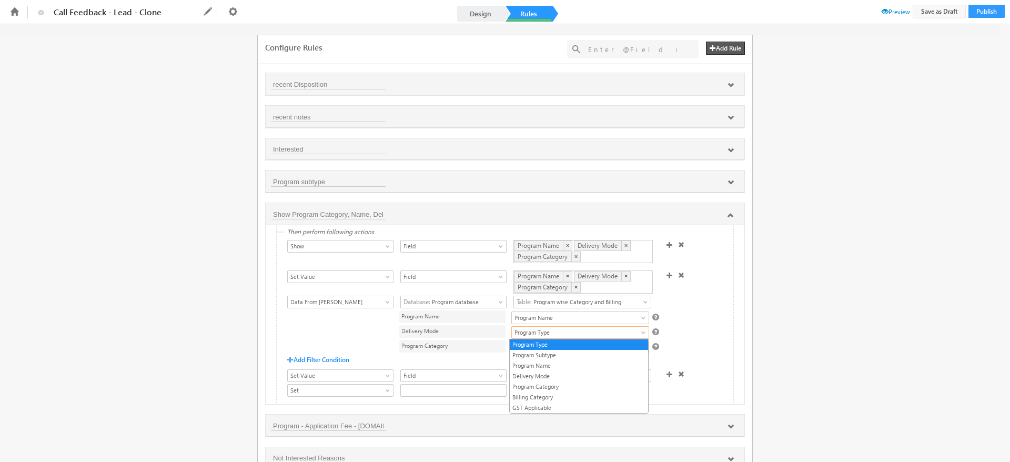
click at [598, 333] on link "Program Type" at bounding box center [580, 332] width 138 height 13
click at [553, 379] on link "Delivery Mode" at bounding box center [579, 375] width 138 height 9
click at [573, 351] on link "Program Type" at bounding box center [580, 347] width 138 height 13
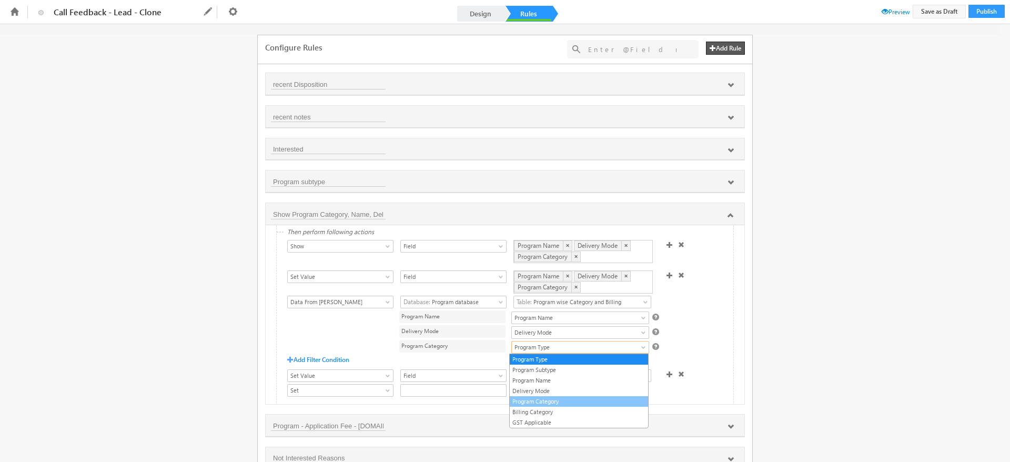
click at [565, 400] on link "Program Category" at bounding box center [579, 400] width 138 height 9
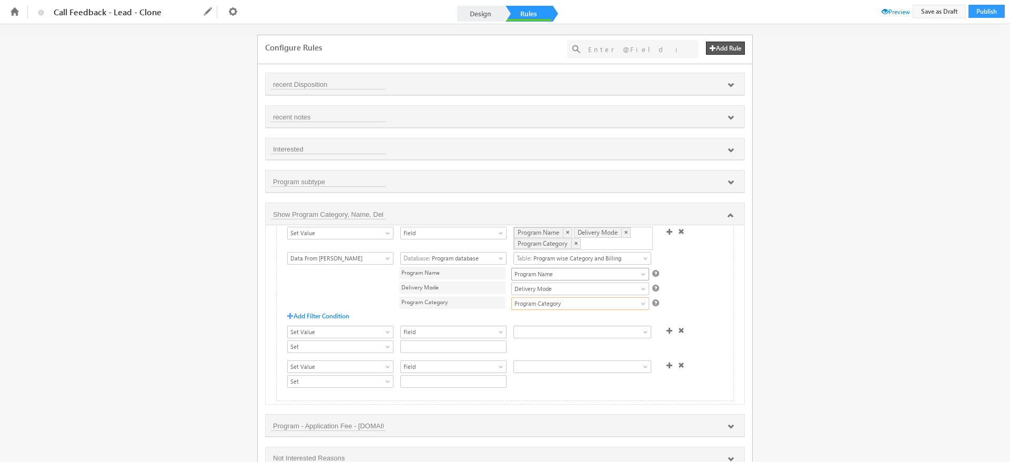
scroll to position [123, 0]
click at [678, 320] on span at bounding box center [681, 323] width 6 height 6
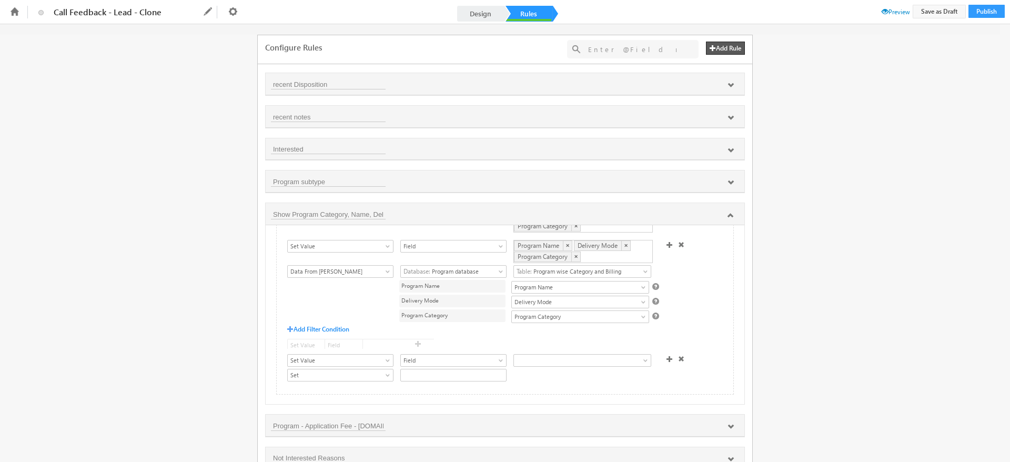
scroll to position [88, 0]
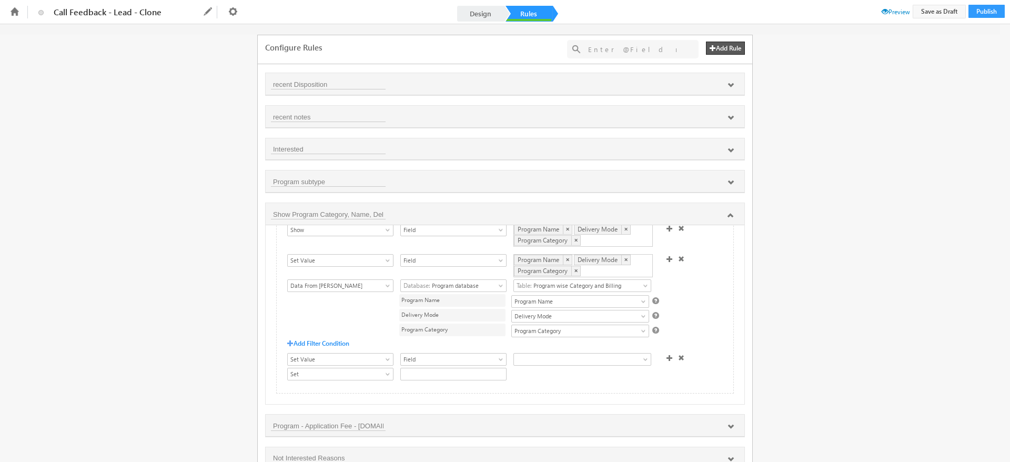
click at [678, 354] on span at bounding box center [681, 357] width 6 height 6
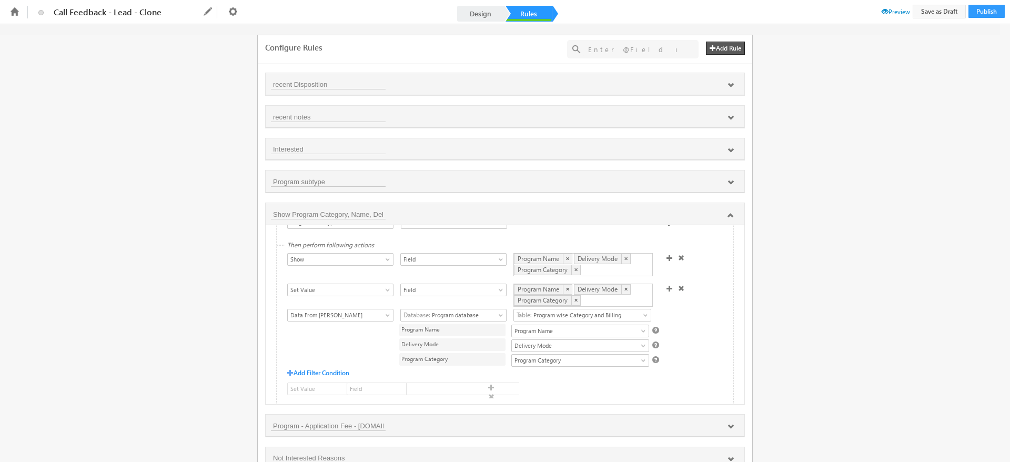
scroll to position [50, 0]
click at [339, 376] on span "Add Filter Condition" at bounding box center [318, 378] width 62 height 8
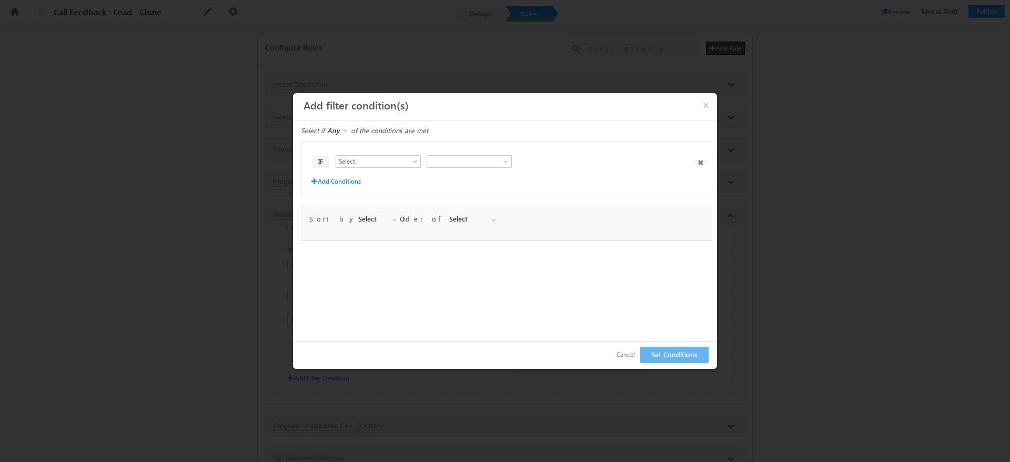
click at [350, 180] on span "Add Conditions" at bounding box center [335, 181] width 49 height 8
click at [347, 135] on span at bounding box center [346, 132] width 8 height 8
click at [345, 148] on link "All" at bounding box center [341, 152] width 28 height 9
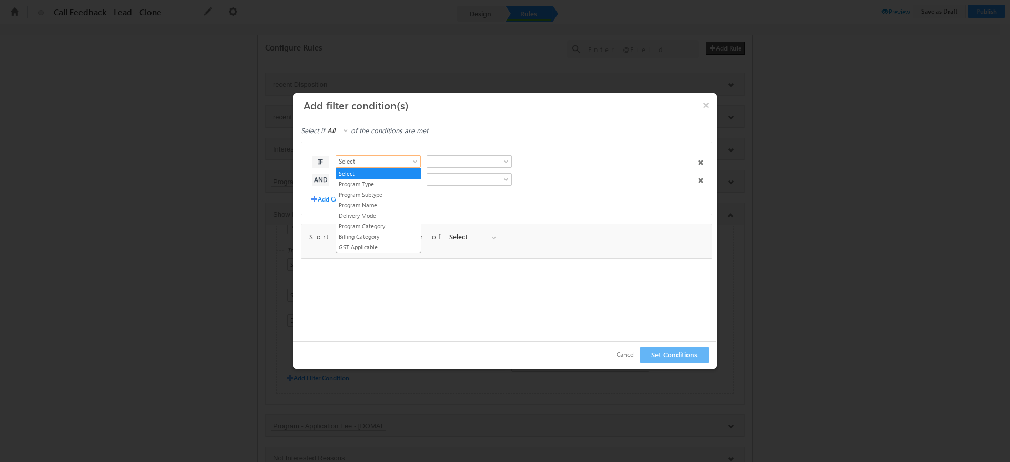
click at [414, 159] on span at bounding box center [416, 163] width 8 height 8
click at [386, 184] on link "Program Type" at bounding box center [378, 183] width 85 height 9
drag, startPoint x: 397, startPoint y: 179, endPoint x: 382, endPoint y: 209, distance: 33.4
click at [382, 209] on body "Another user is editing this form. Please try again later. Call Feedback - Lead…" at bounding box center [505, 231] width 1010 height 462
click at [382, 209] on div "IF Select Program Type Program Subtype Program Name Delivery Mode Program Categ…" at bounding box center [506, 178] width 411 height 74
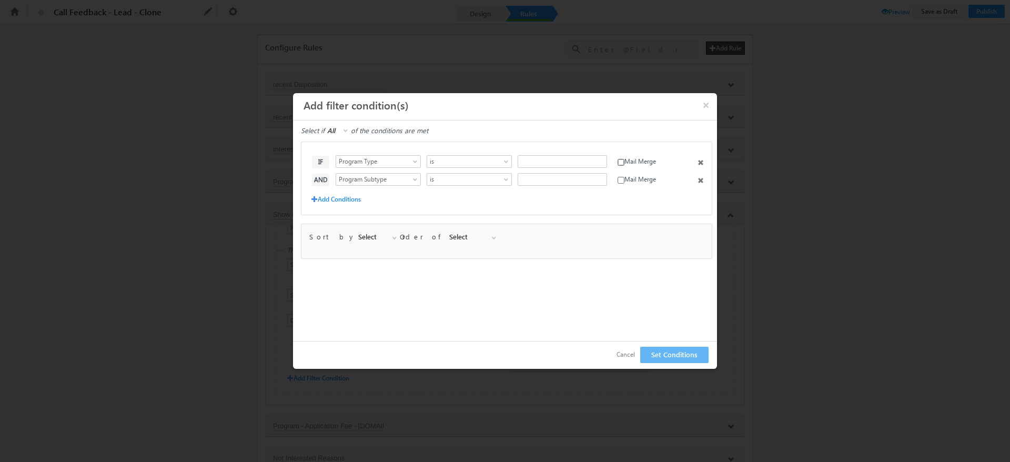
drag, startPoint x: 620, startPoint y: 159, endPoint x: 623, endPoint y: 177, distance: 17.5
click at [623, 177] on div "IF Select Program Type Program Subtype Program Name Delivery Mode Program Categ…" at bounding box center [509, 170] width 400 height 41
click at [623, 177] on input "checkbox" at bounding box center [620, 180] width 7 height 7
click at [623, 161] on input "checkbox" at bounding box center [620, 162] width 7 height 7
click at [588, 162] on input "text" at bounding box center [561, 161] width 89 height 13
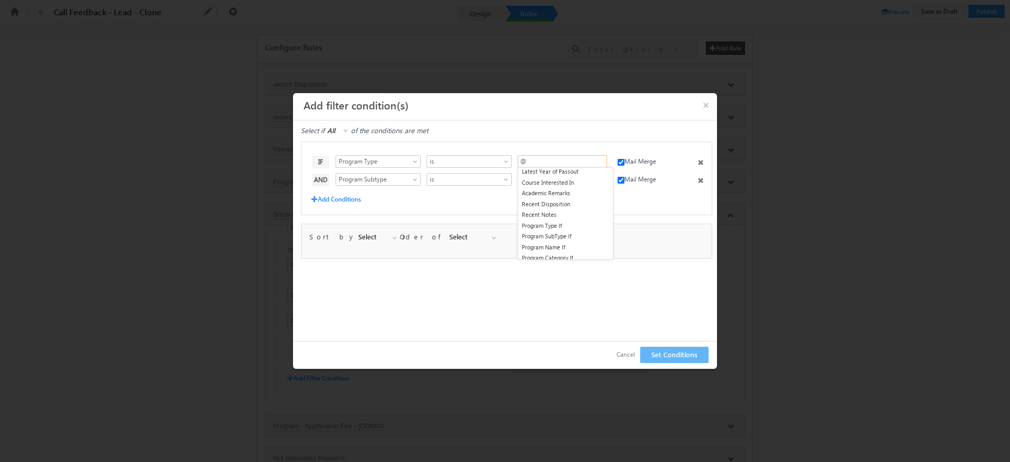
scroll to position [76, 0]
click at [549, 225] on li "Program Type lf" at bounding box center [565, 225] width 95 height 11
type input "@{Lead:mx_Program_Type,}"
click at [569, 180] on input "text" at bounding box center [561, 179] width 89 height 13
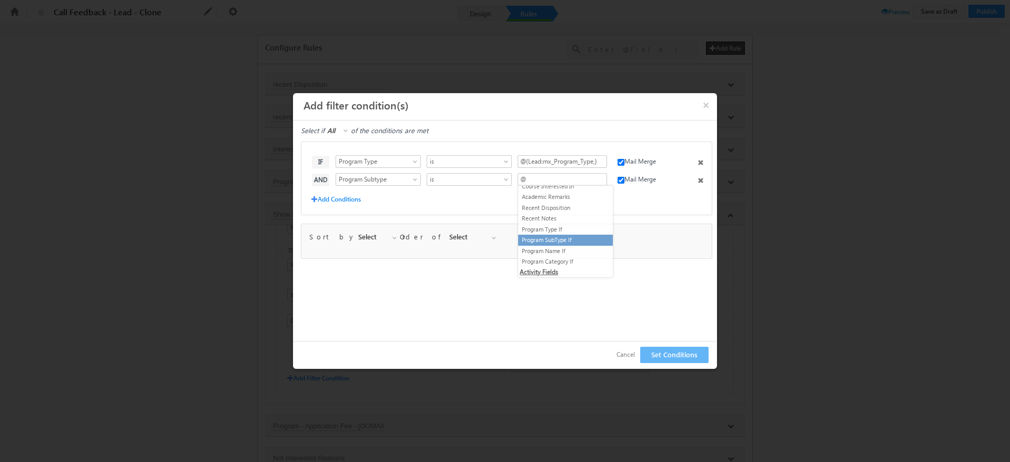
click at [554, 240] on li "Program SubType lf" at bounding box center [565, 240] width 95 height 11
type input "@{Lead:mx_Program_SubType,}"
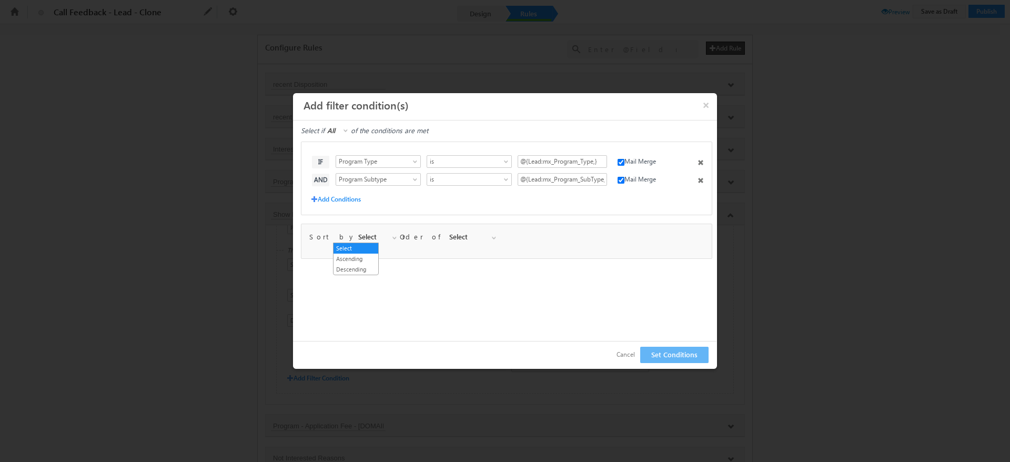
click at [391, 239] on span at bounding box center [395, 240] width 8 height 8
click at [363, 256] on link "Ascending" at bounding box center [355, 258] width 45 height 9
click at [446, 237] on span "Select" at bounding box center [471, 236] width 50 height 9
click at [437, 257] on link "Program Type" at bounding box center [432, 258] width 53 height 9
click at [391, 238] on span at bounding box center [395, 240] width 8 height 8
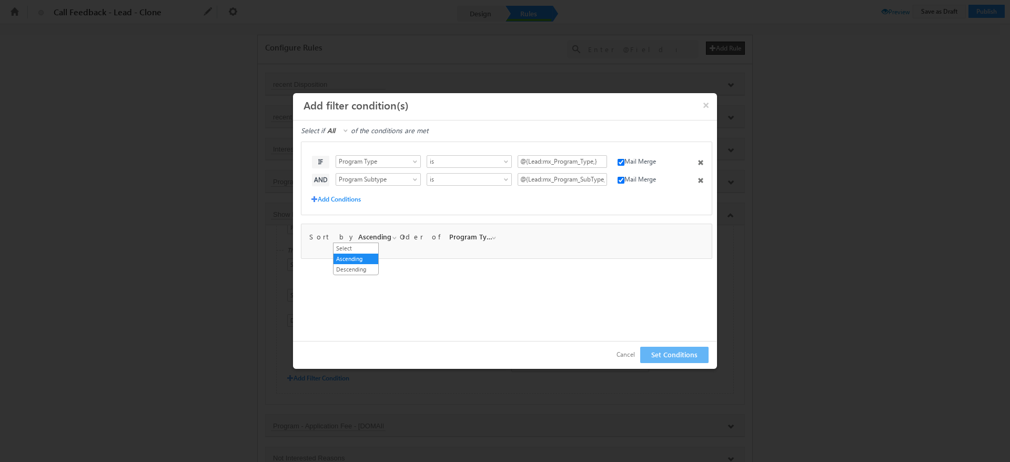
click at [421, 281] on div "Select if Any All All of the conditions are met IF Select Program Type Program …" at bounding box center [506, 244] width 427 height 248
click at [660, 354] on button "Set Conditions" at bounding box center [674, 355] width 68 height 16
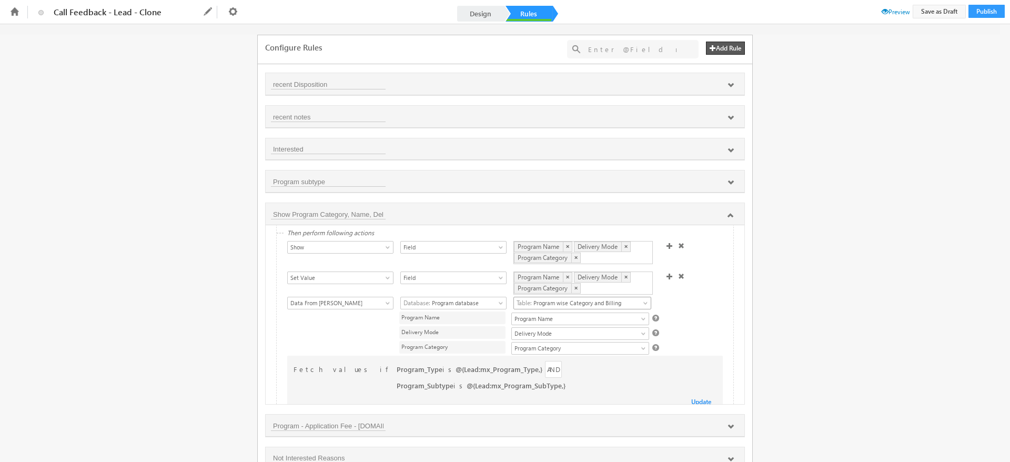
scroll to position [61, 0]
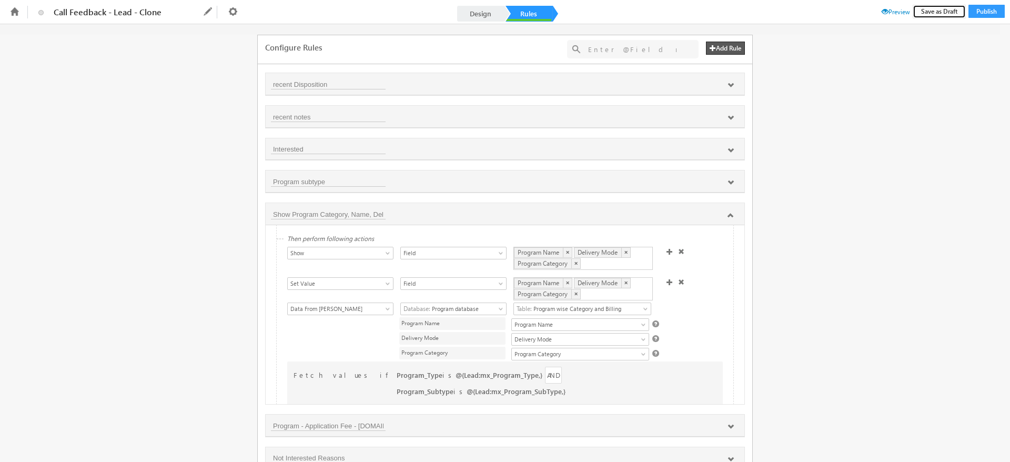
click at [935, 9] on button "Save as Draft" at bounding box center [938, 12] width 53 height 14
click at [889, 11] on span "Preview" at bounding box center [895, 12] width 28 height 8
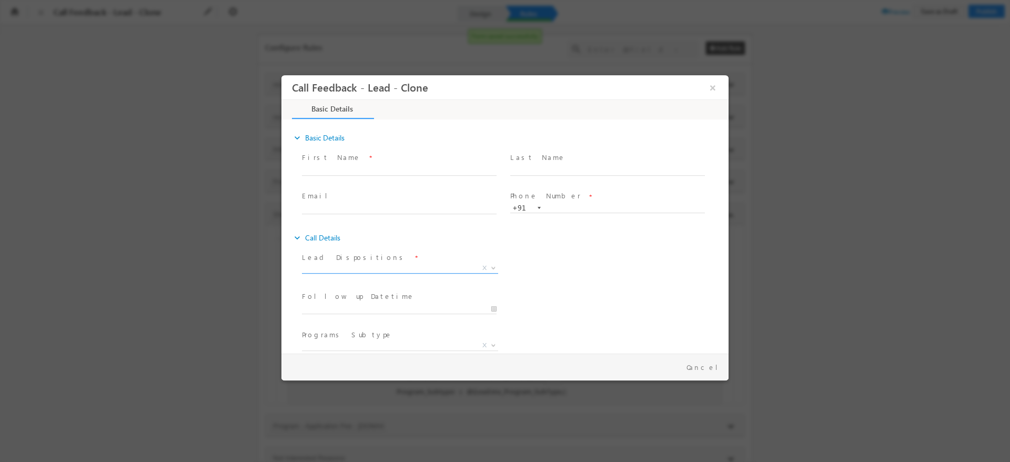
scroll to position [55, 0]
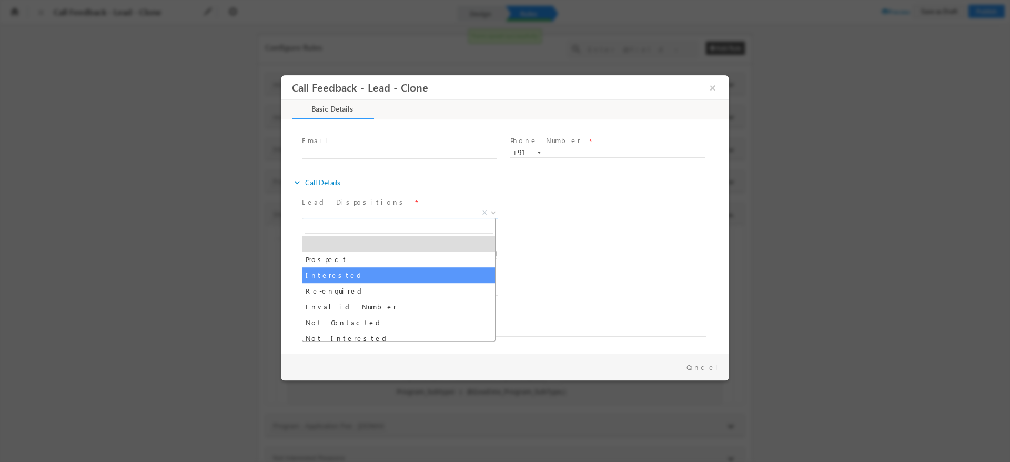
drag, startPoint x: 487, startPoint y: 216, endPoint x: 343, endPoint y: 284, distance: 159.7
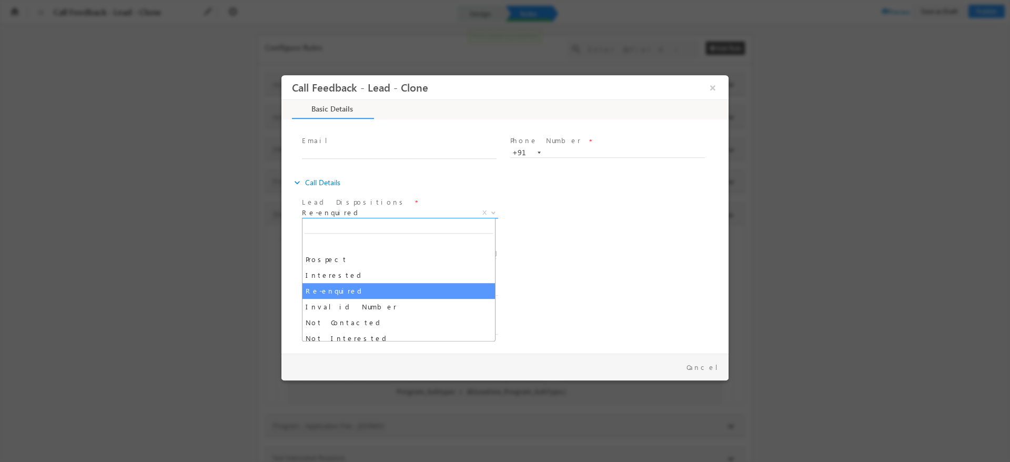
click at [427, 215] on span "Re-enquired" at bounding box center [387, 212] width 171 height 9
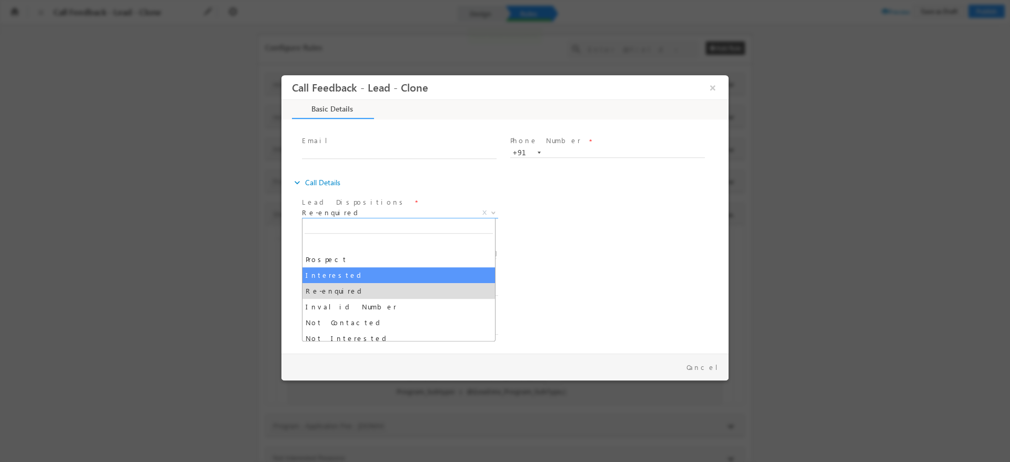
select select "Interested"
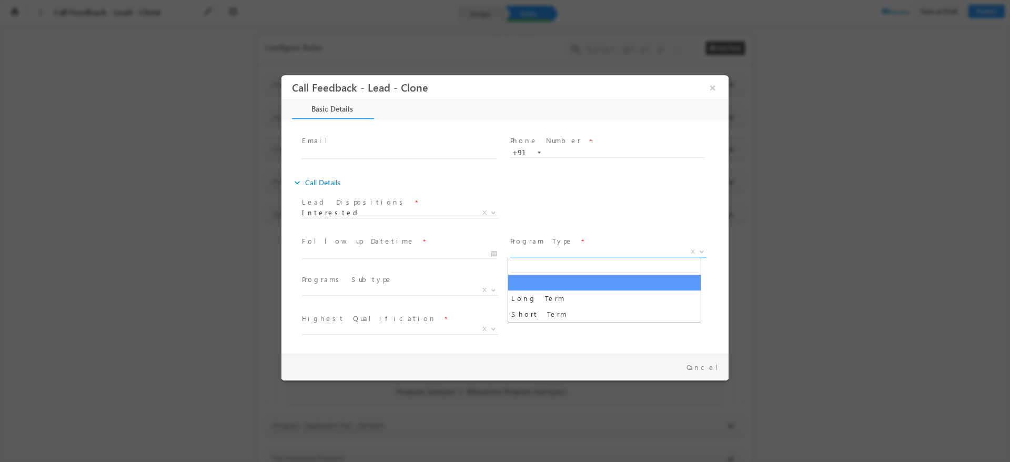
click at [543, 249] on span "X" at bounding box center [608, 252] width 196 height 11
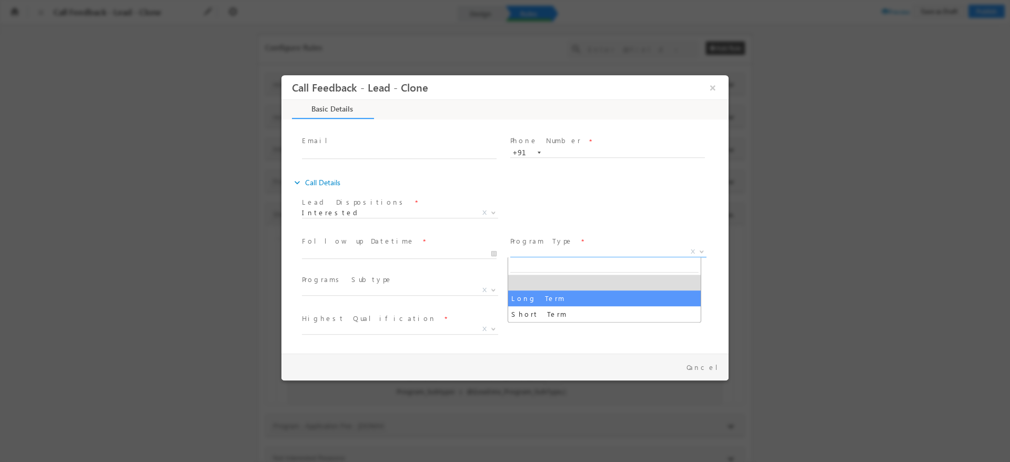
select select "Long Term"
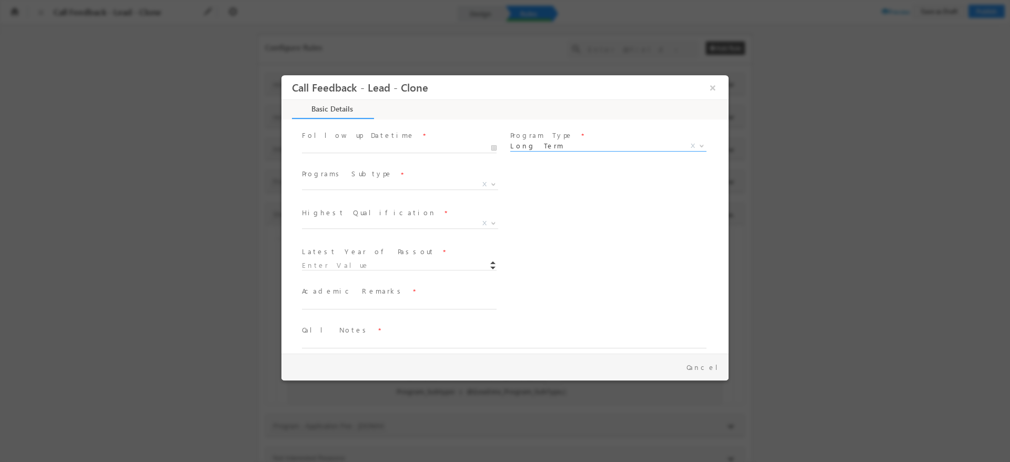
scroll to position [172, 0]
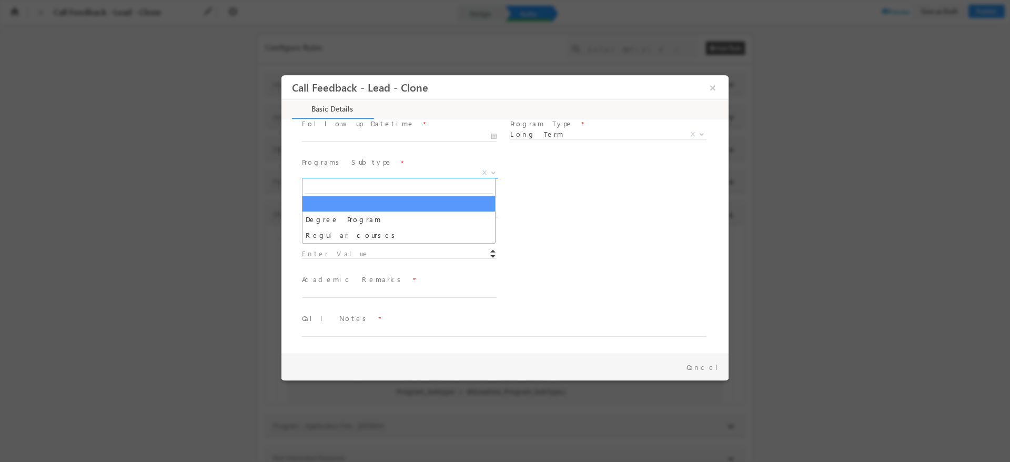
click at [490, 173] on b at bounding box center [493, 172] width 6 height 4
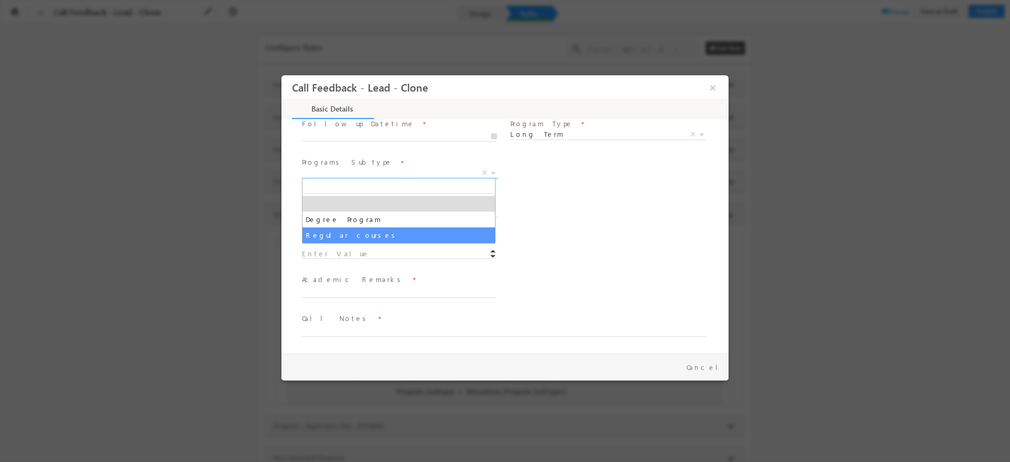
select select "Regular courses"
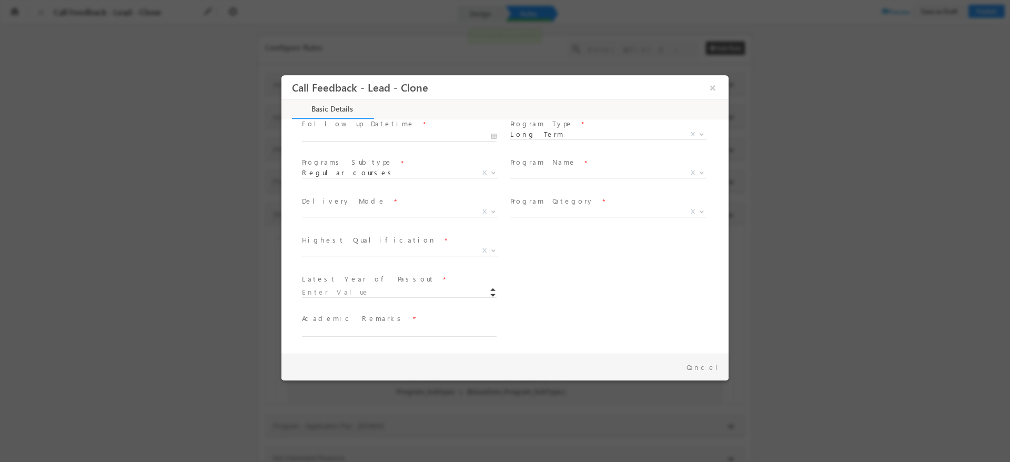
click at [526, 177] on span "Executive [DOMAIN_NAME] in VLSI Design Advanced VLSI Design & Verification Cour…" at bounding box center [612, 175] width 204 height 13
click at [563, 177] on span "X" at bounding box center [608, 173] width 196 height 11
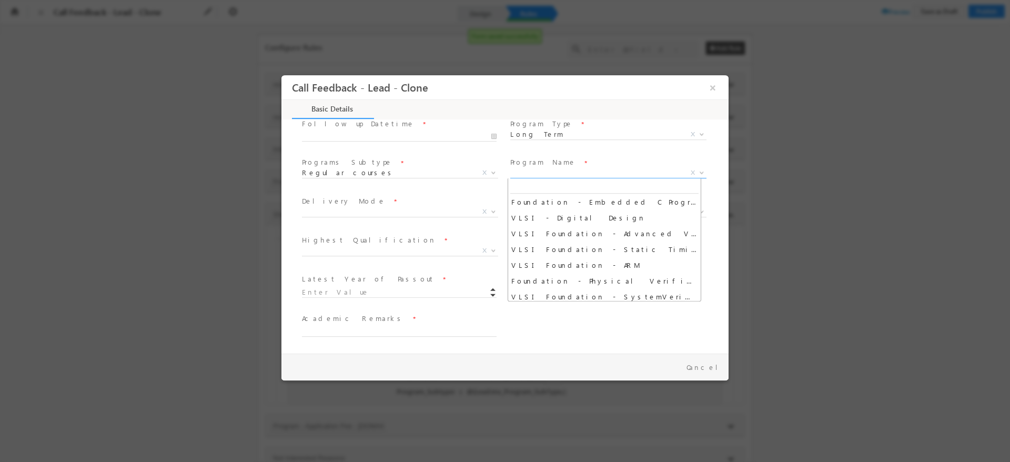
scroll to position [778, 0]
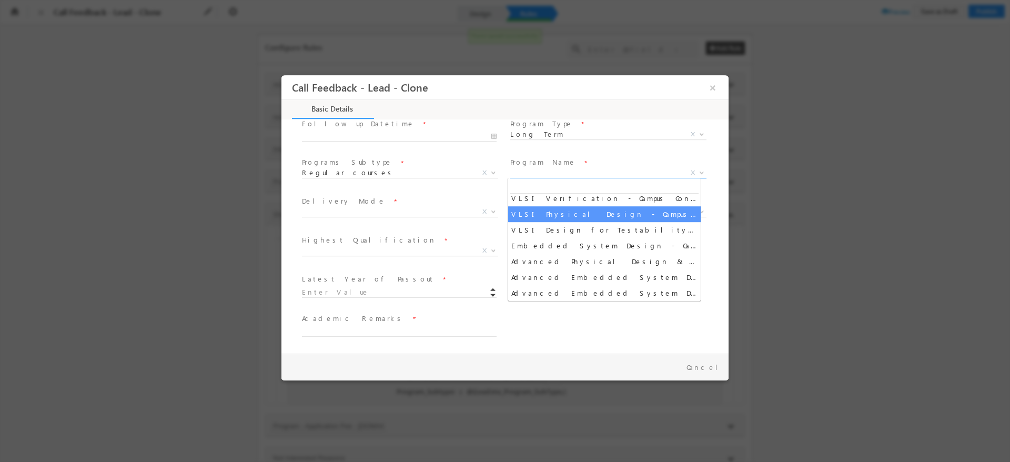
select select "VLSI Physical Design - Campus Connect"
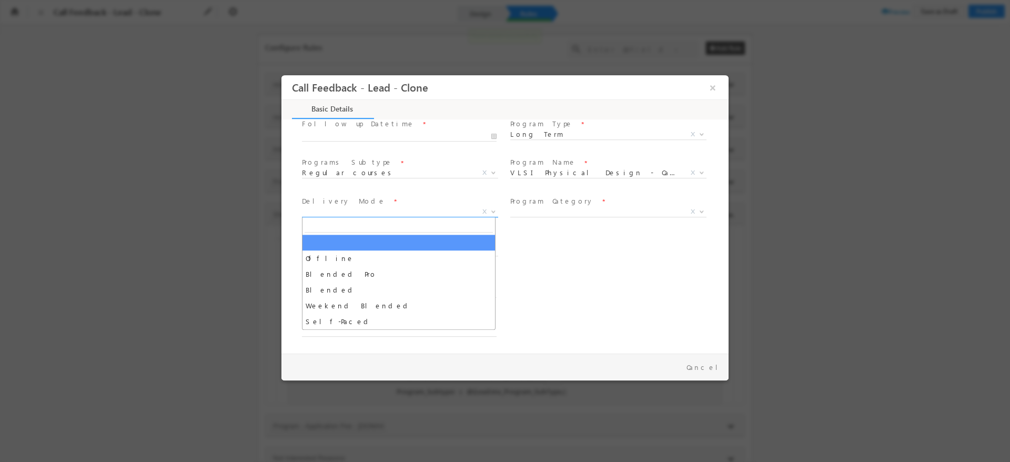
click at [491, 210] on b at bounding box center [493, 211] width 6 height 4
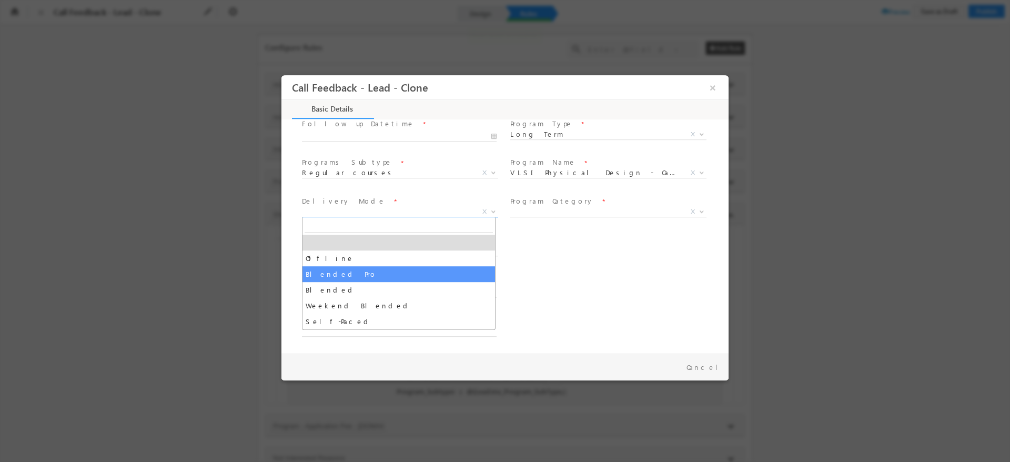
select select "Blended Pro"
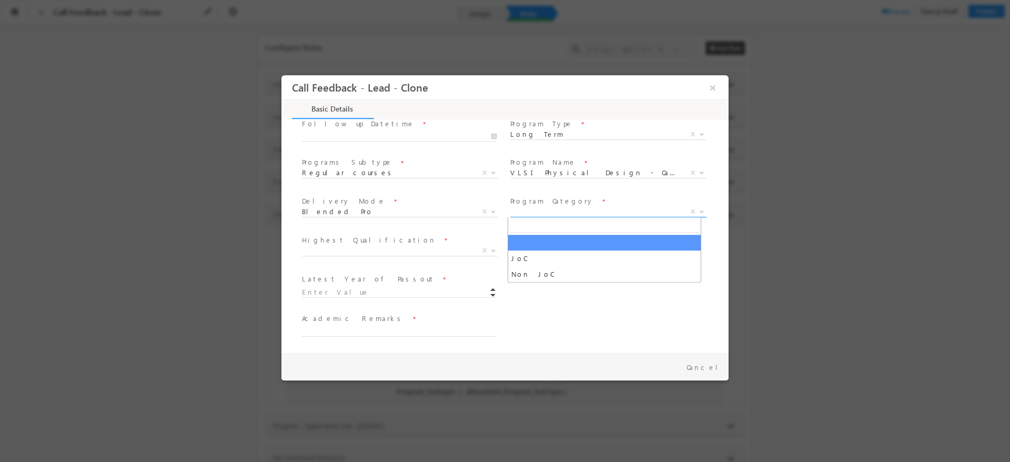
click at [569, 216] on span "X" at bounding box center [608, 212] width 196 height 11
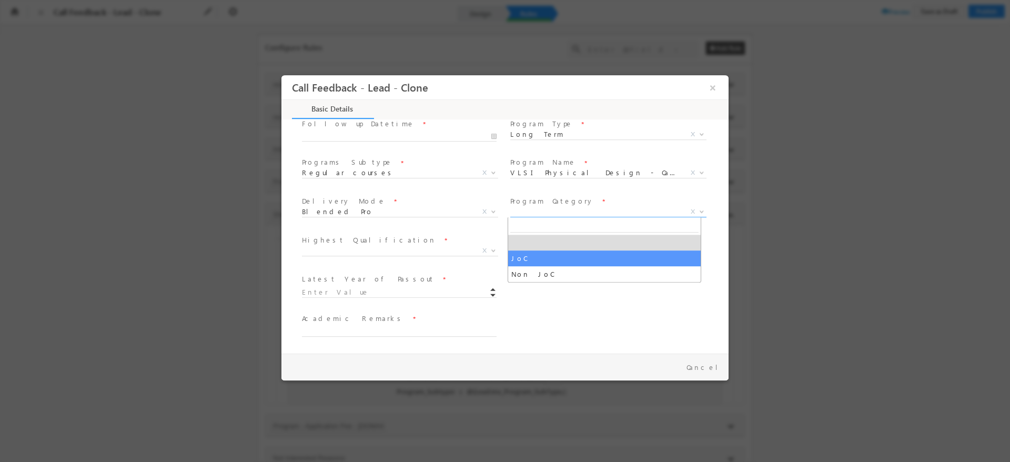
select select "JoC"
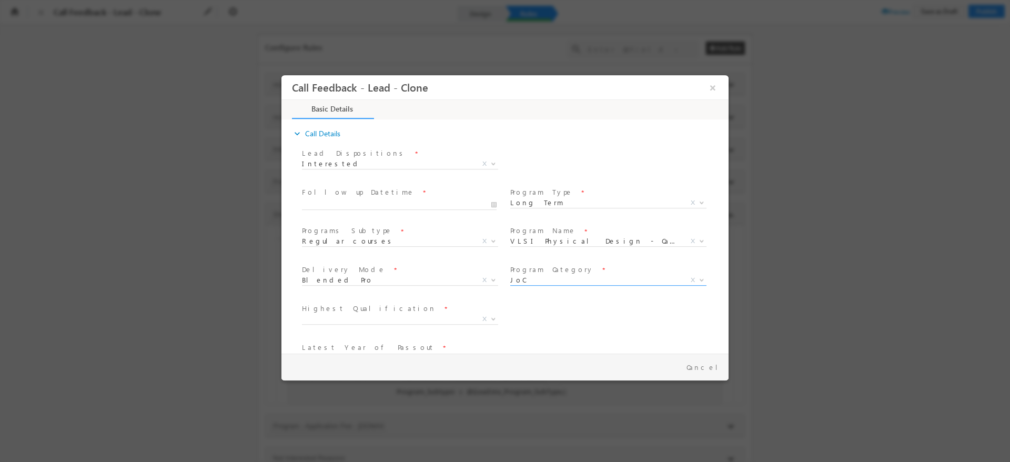
scroll to position [105, 0]
click at [555, 244] on span "VLSI Physical Design - Campus Connect" at bounding box center [595, 240] width 171 height 9
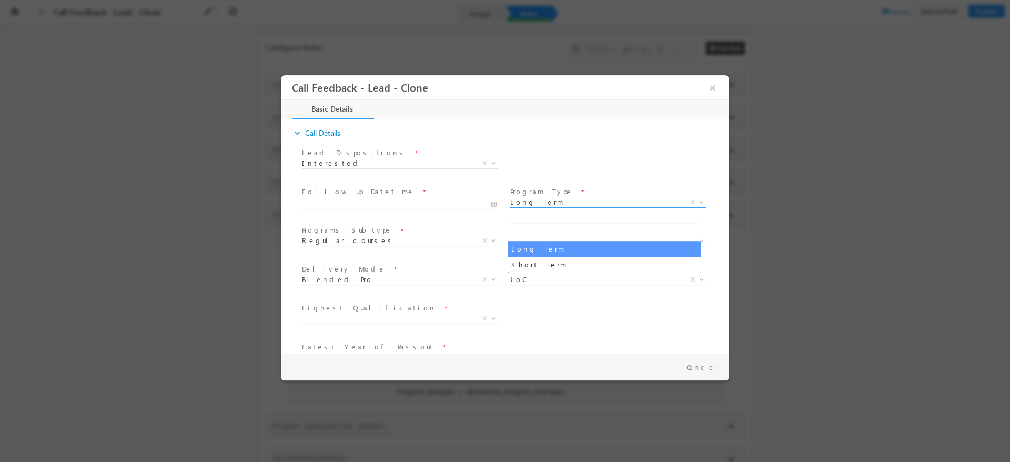
click at [554, 200] on span "Long Term" at bounding box center [595, 201] width 171 height 9
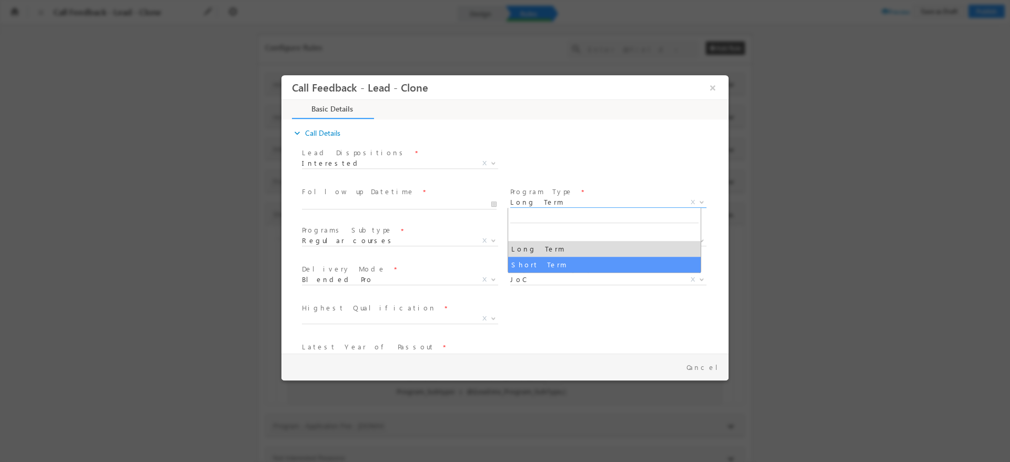
select select "Short Term"
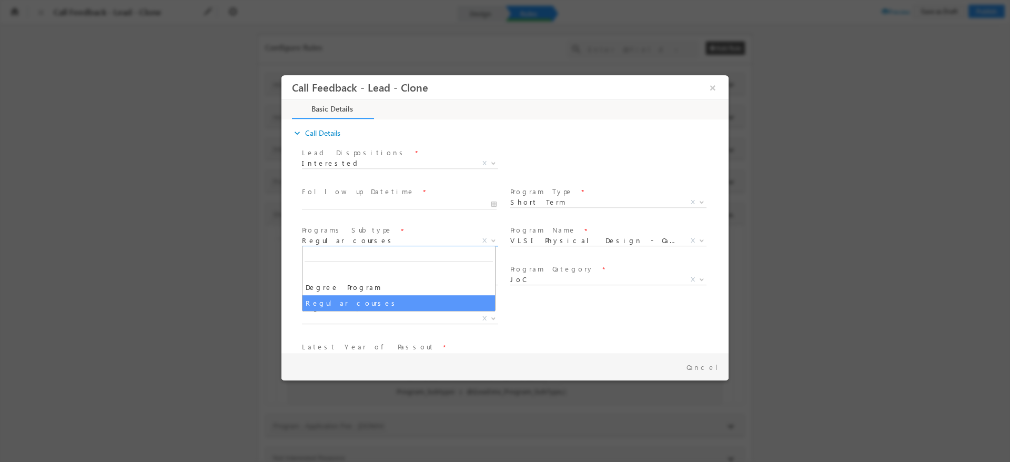
click at [487, 241] on span at bounding box center [492, 240] width 11 height 14
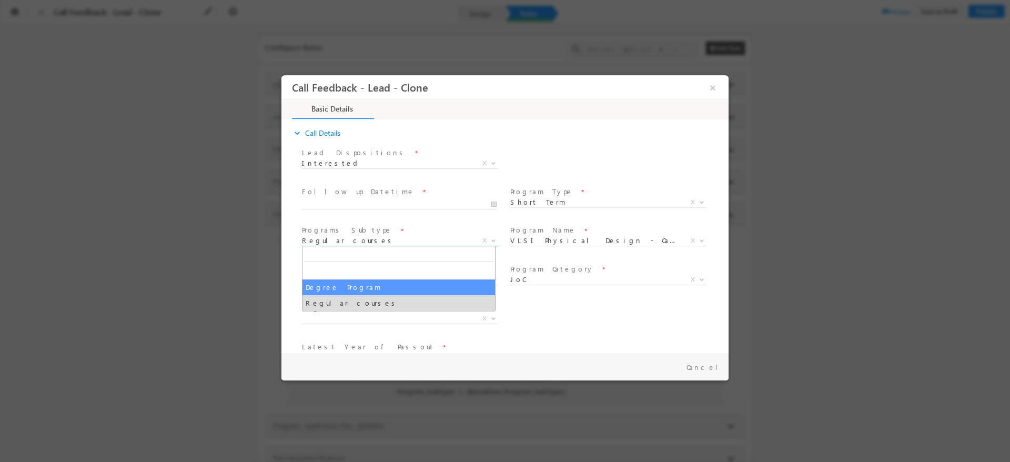
select select "Degree Program"
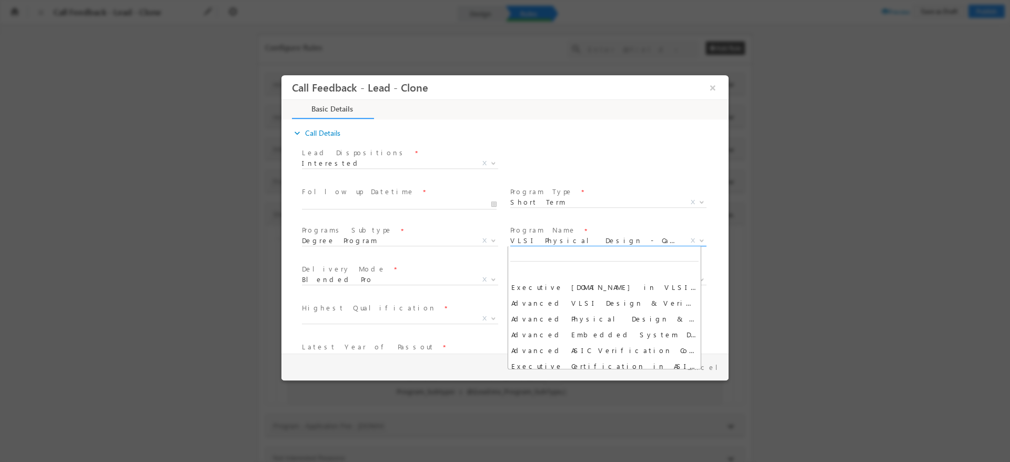
click at [543, 239] on span "VLSI Physical Design - Campus Connect" at bounding box center [595, 240] width 171 height 9
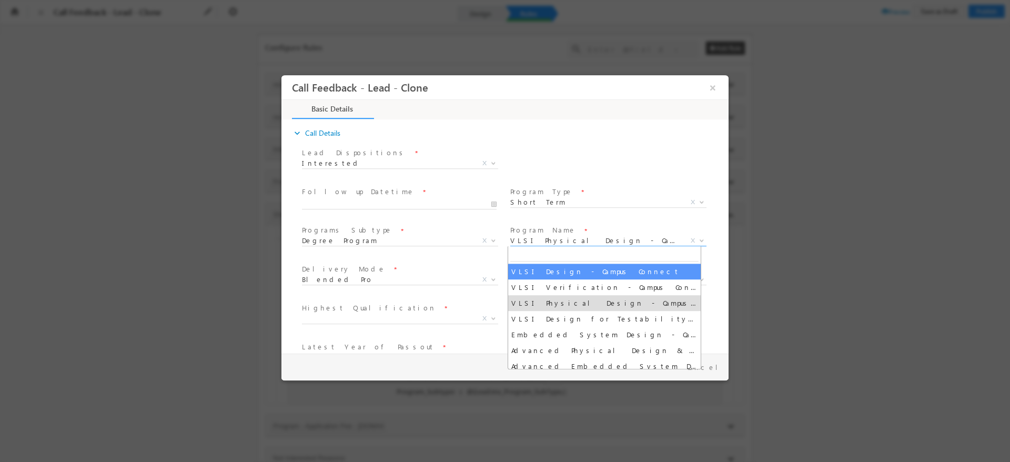
select select "VLSI Design - Campus Connect"
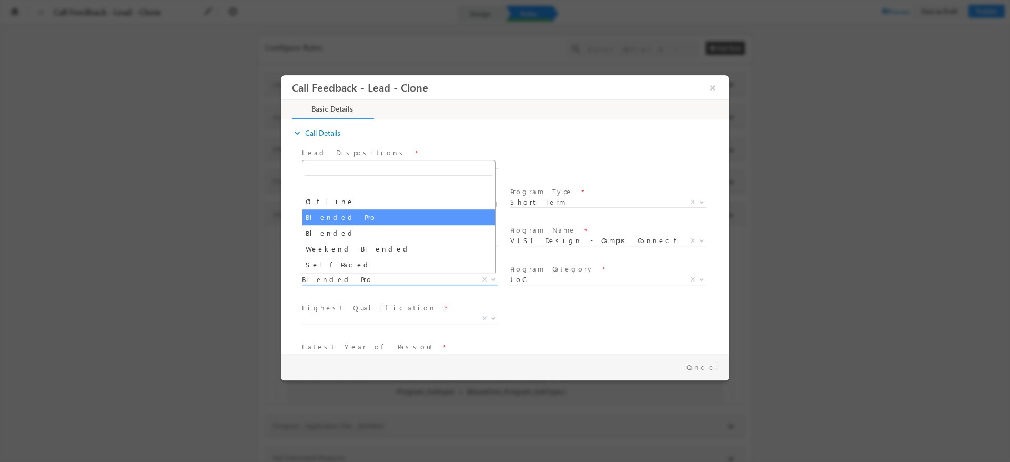
click at [472, 278] on span "Blended Pro X" at bounding box center [400, 279] width 196 height 11
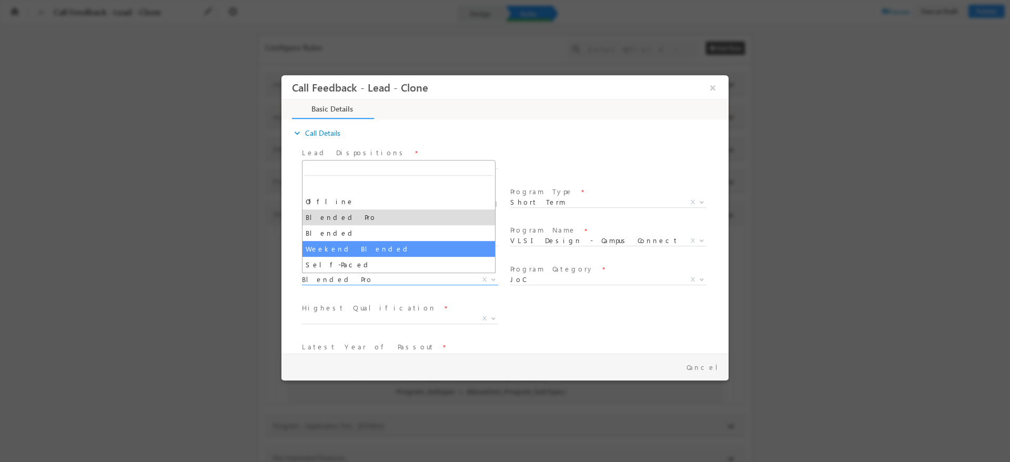
select select "Weekend Blended"
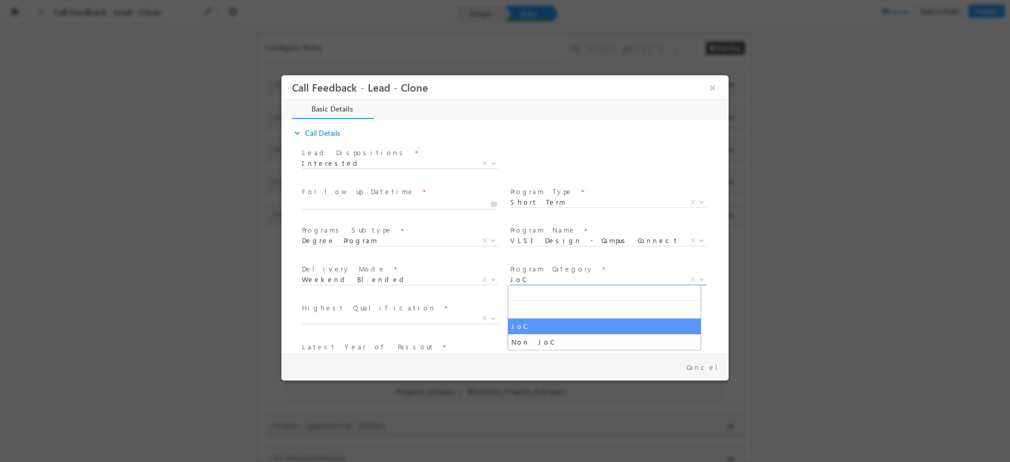
click at [547, 284] on span "JoC Non JoC JoC X" at bounding box center [612, 281] width 204 height 13
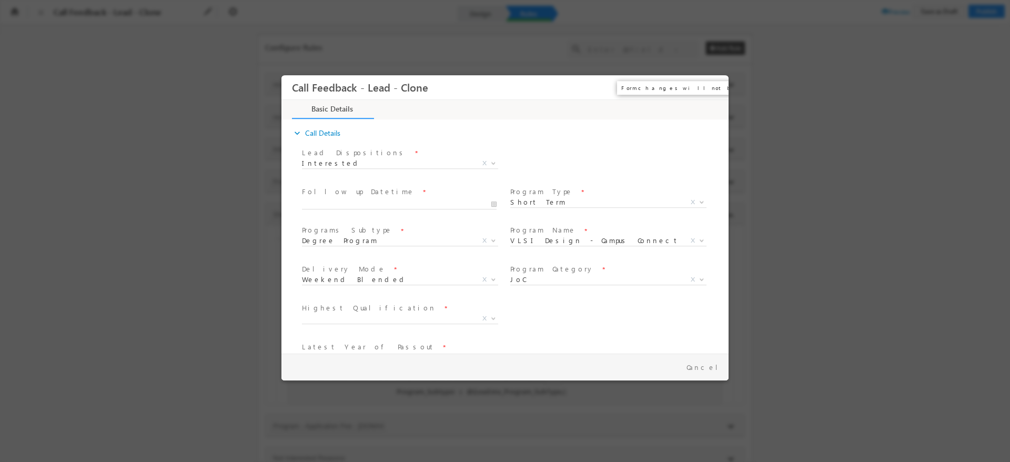
click at [715, 85] on button "×" at bounding box center [713, 87] width 18 height 19
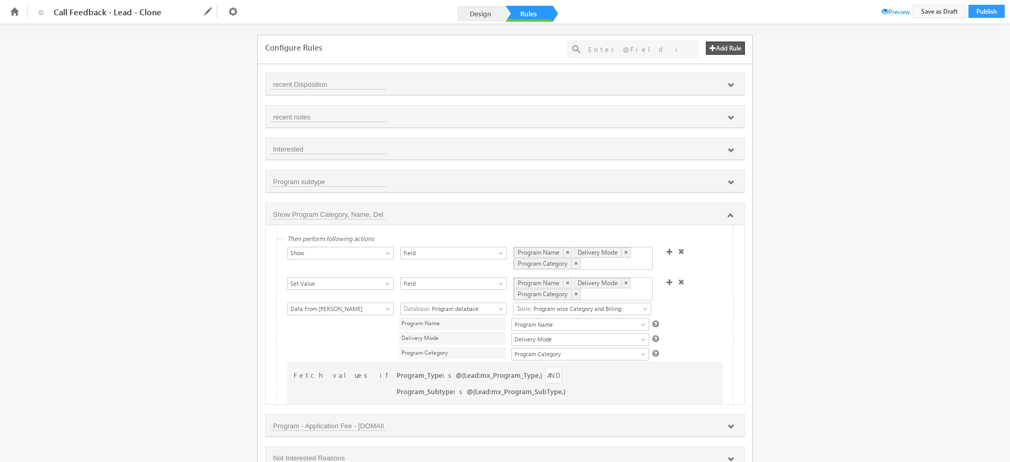
scroll to position [105, 0]
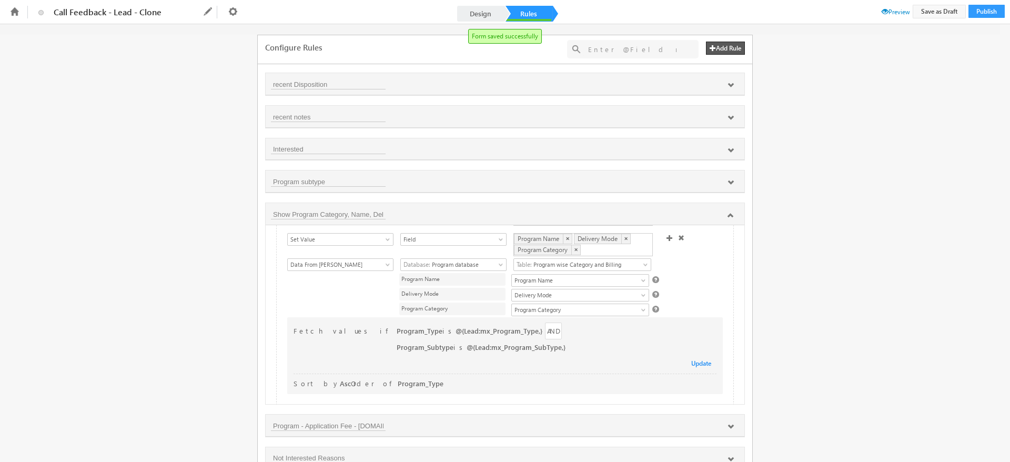
click at [691, 359] on span "Update" at bounding box center [701, 363] width 20 height 8
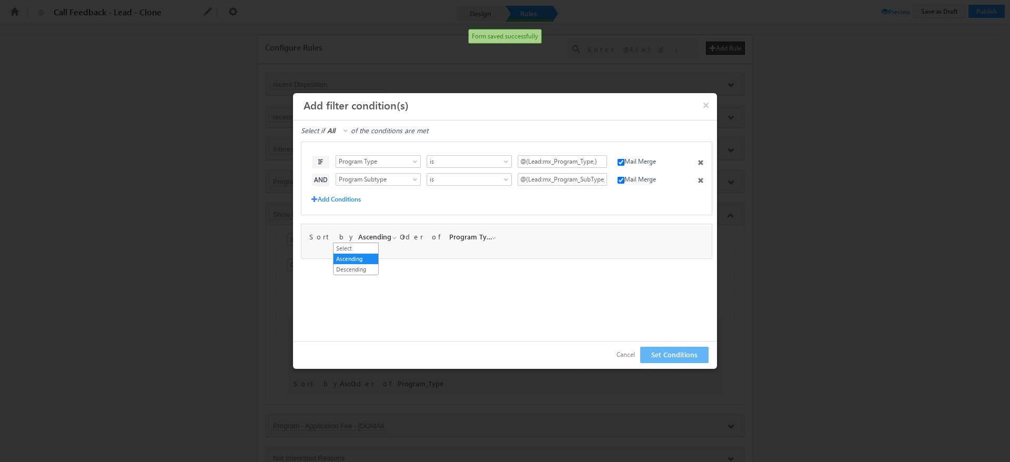
click at [365, 236] on span "Ascending" at bounding box center [376, 236] width 43 height 9
click at [352, 244] on link "Select" at bounding box center [355, 247] width 45 height 9
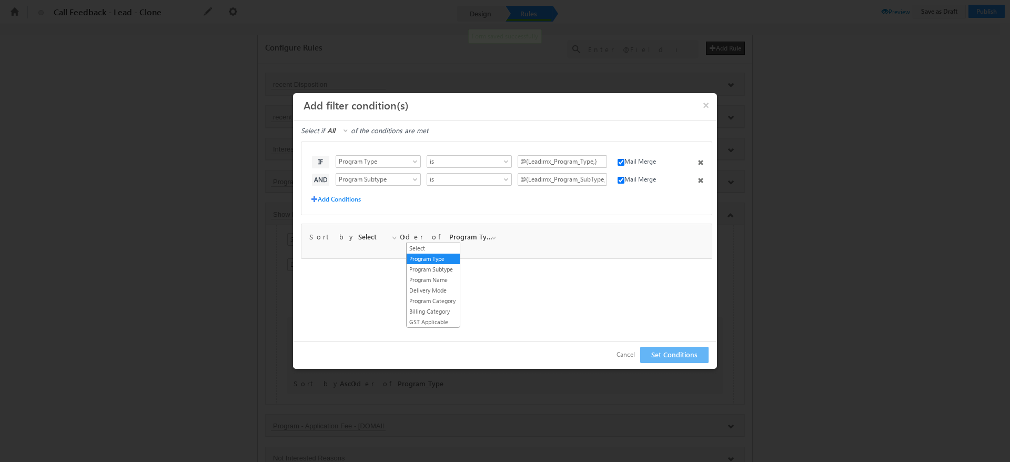
click at [491, 237] on span at bounding box center [495, 240] width 8 height 8
click at [435, 248] on link "Select" at bounding box center [432, 247] width 53 height 9
click at [675, 356] on button "Set Conditions" at bounding box center [674, 355] width 68 height 16
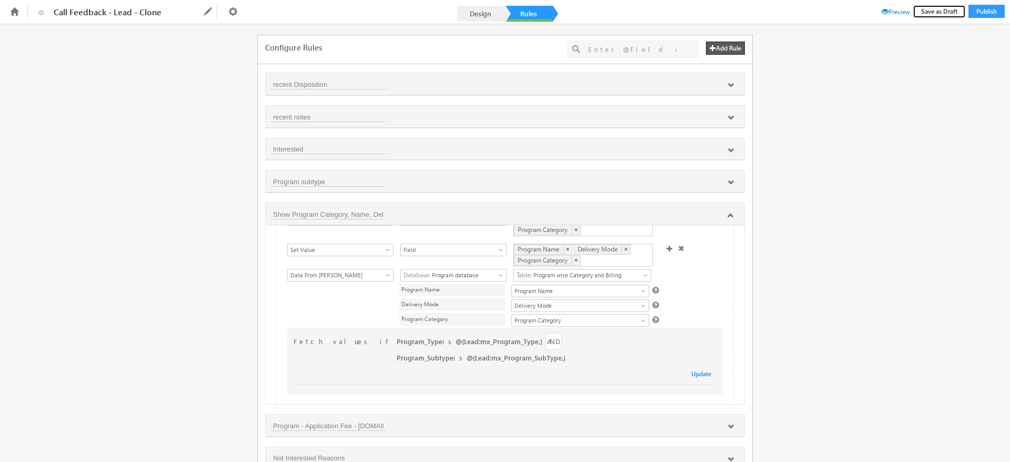
click at [941, 5] on button "Save as Draft" at bounding box center [938, 12] width 53 height 14
click at [883, 10] on span at bounding box center [884, 11] width 7 height 7
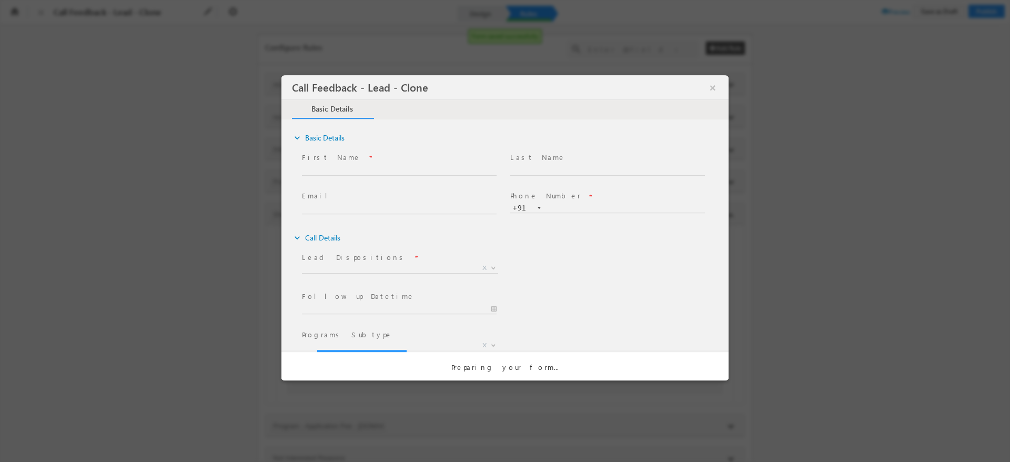
scroll to position [0, 0]
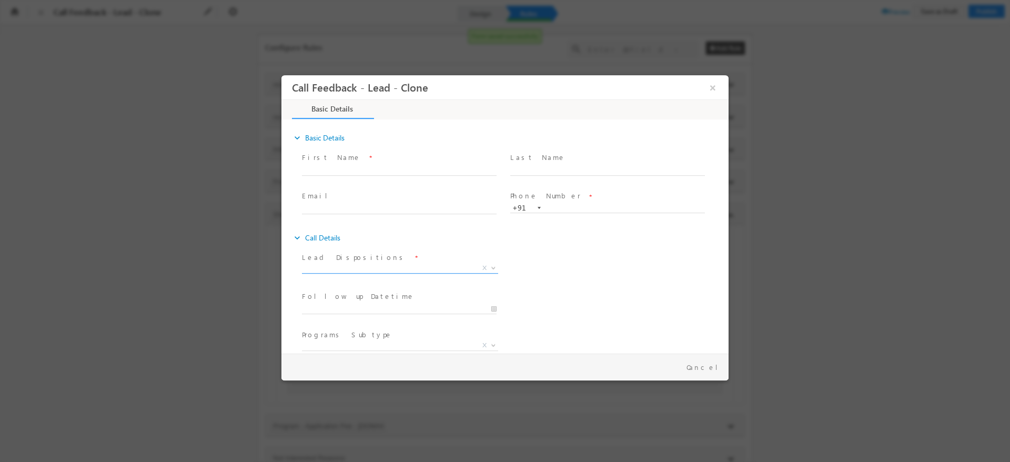
drag, startPoint x: 488, startPoint y: 272, endPoint x: 403, endPoint y: 271, distance: 85.2
click at [403, 271] on span "Prospect Interested Re-enquired Invalid Number Not Contacted Not Interested In …" at bounding box center [404, 269] width 204 height 13
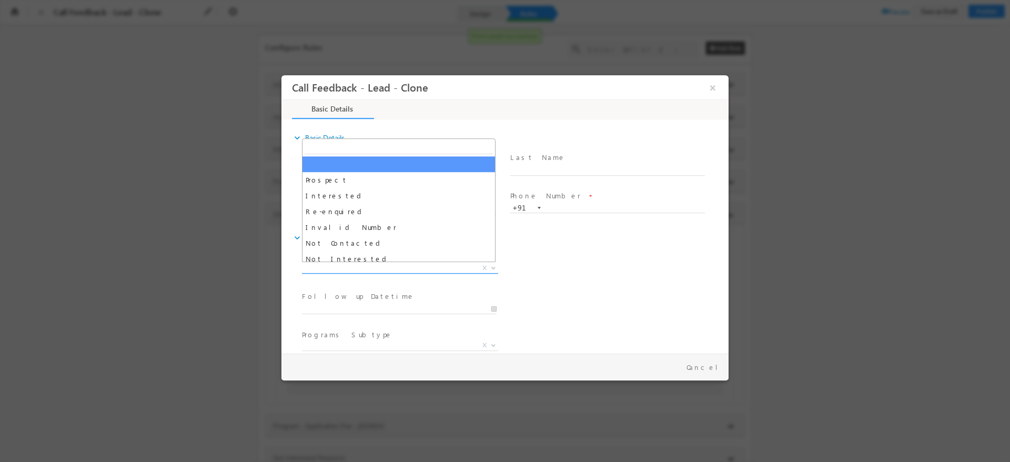
click at [403, 271] on span "X" at bounding box center [400, 268] width 196 height 11
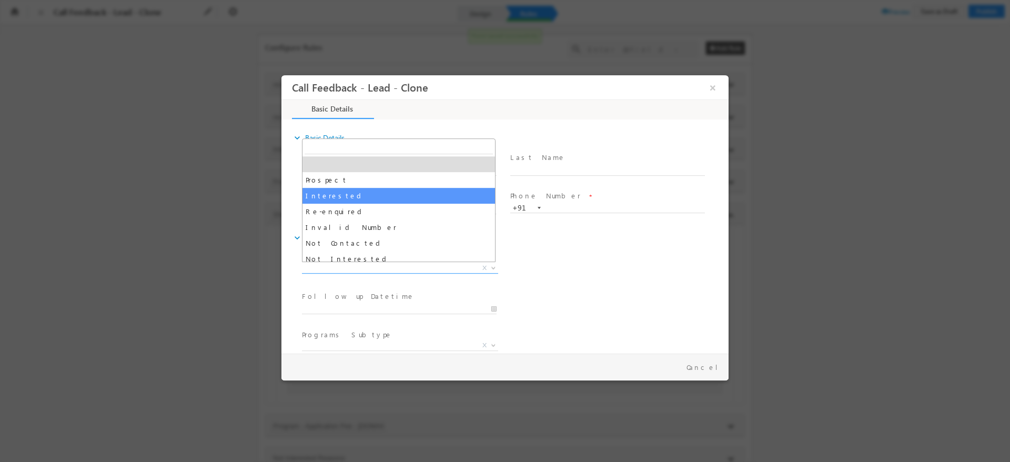
select select "Interested"
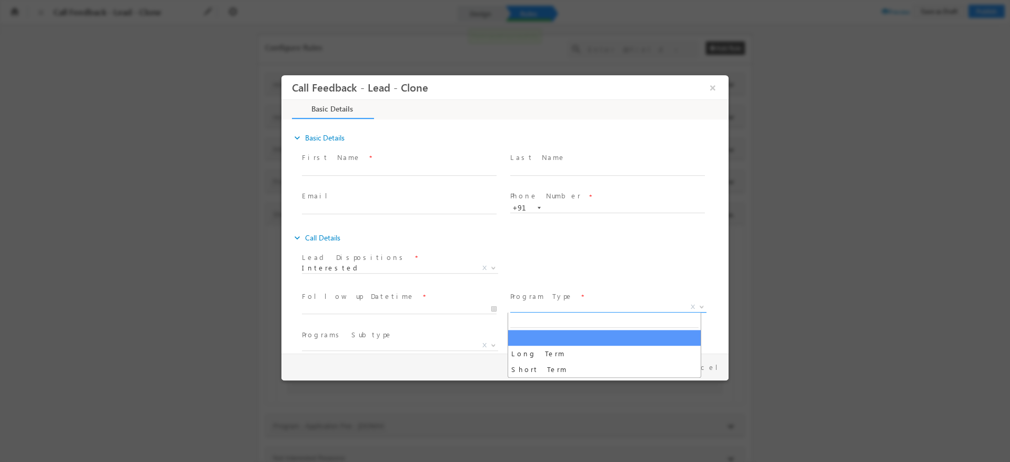
click at [564, 310] on span "X" at bounding box center [608, 307] width 196 height 11
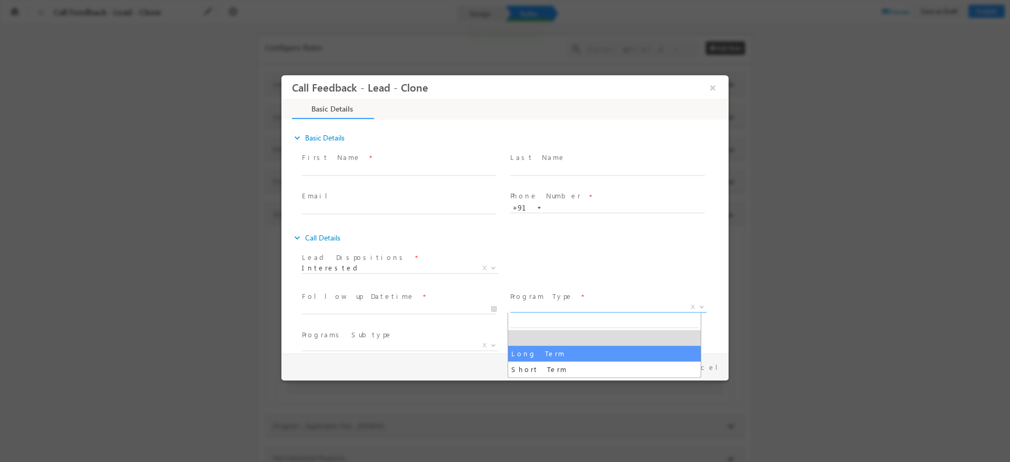
select select "Long Term"
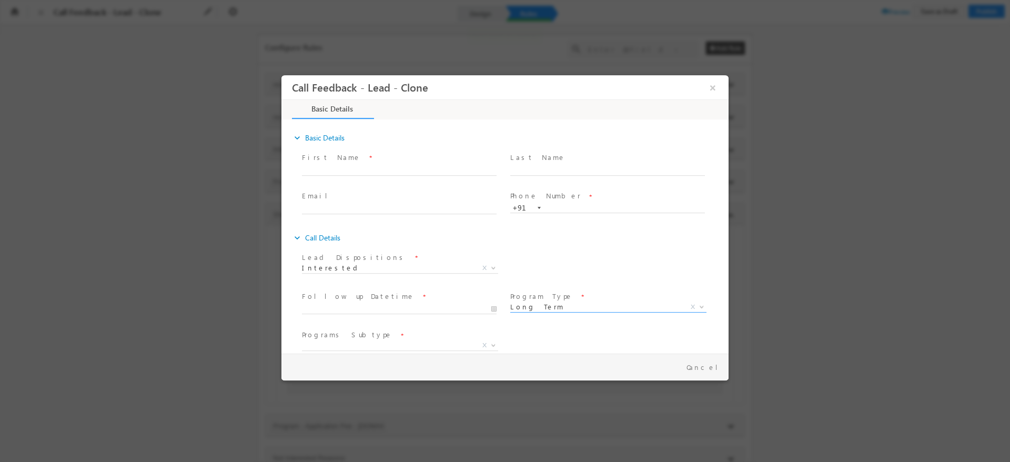
scroll to position [172, 0]
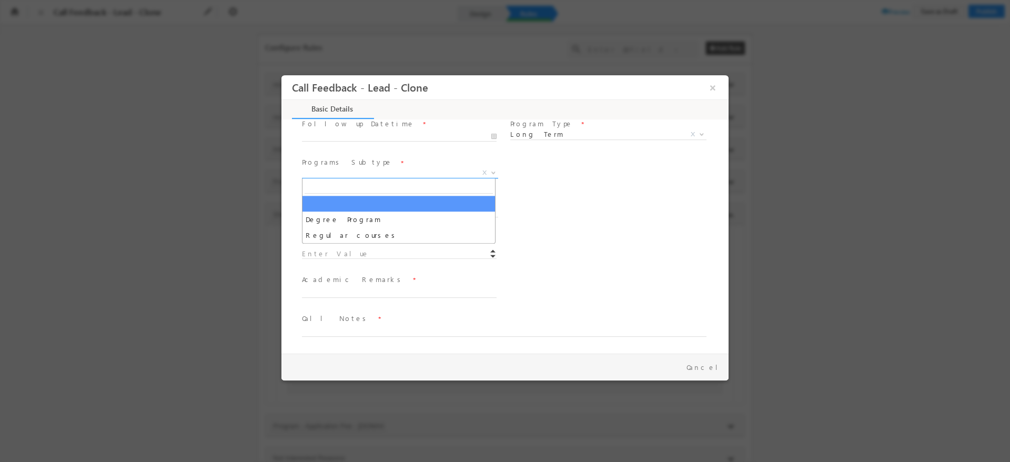
click at [488, 175] on span at bounding box center [492, 173] width 11 height 14
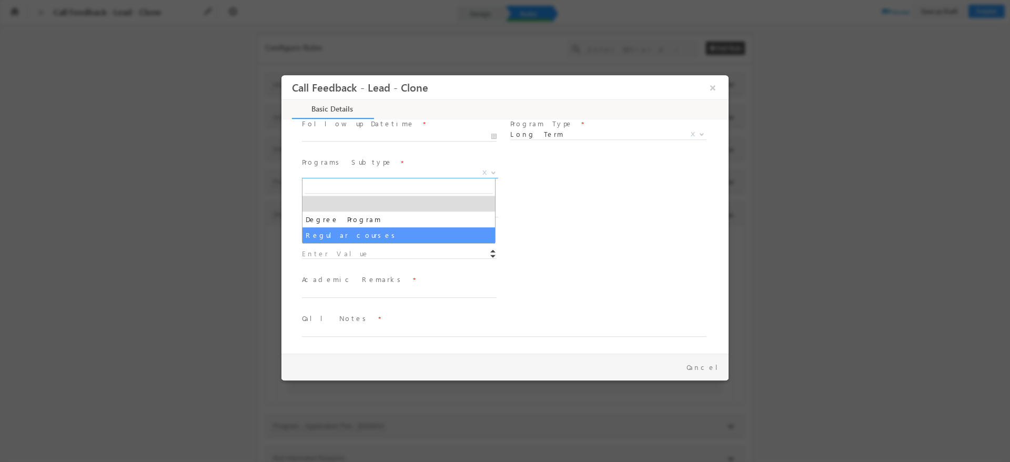
select select "Regular courses"
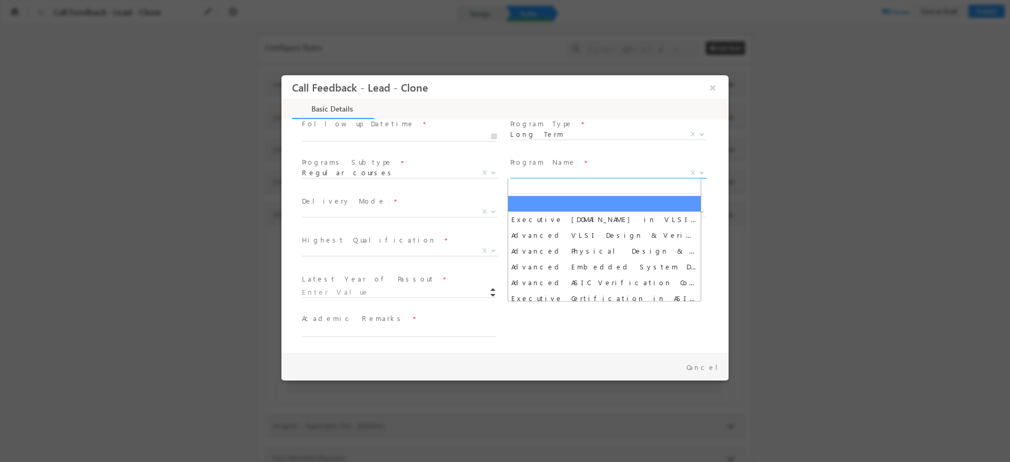
click at [532, 170] on span "X" at bounding box center [608, 173] width 196 height 11
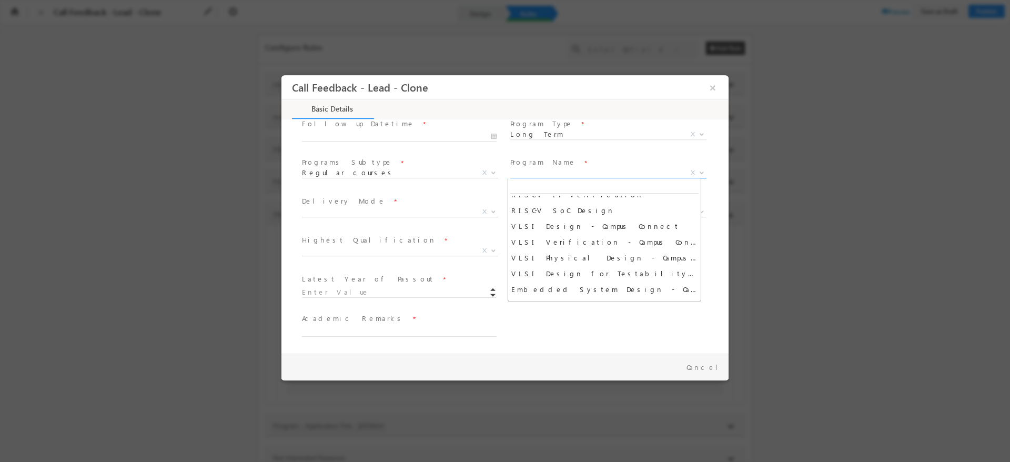
scroll to position [778, 0]
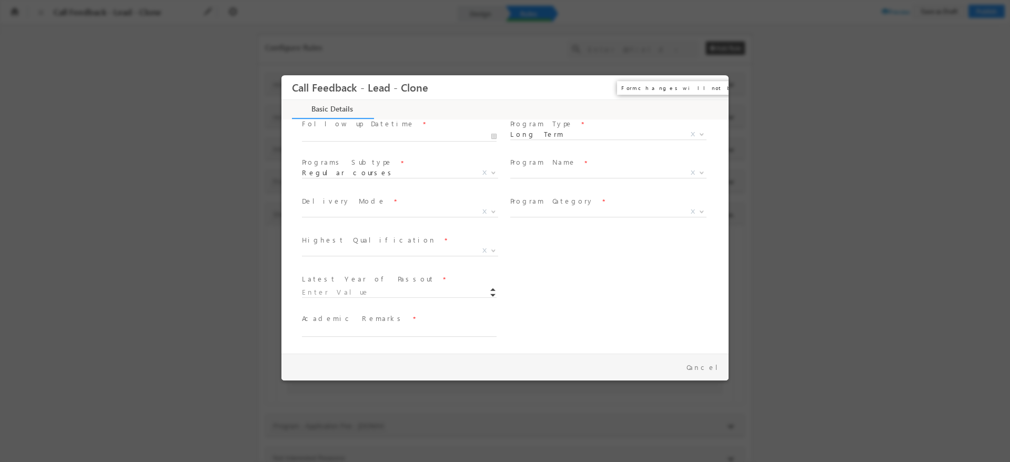
click at [712, 85] on button "×" at bounding box center [713, 87] width 18 height 19
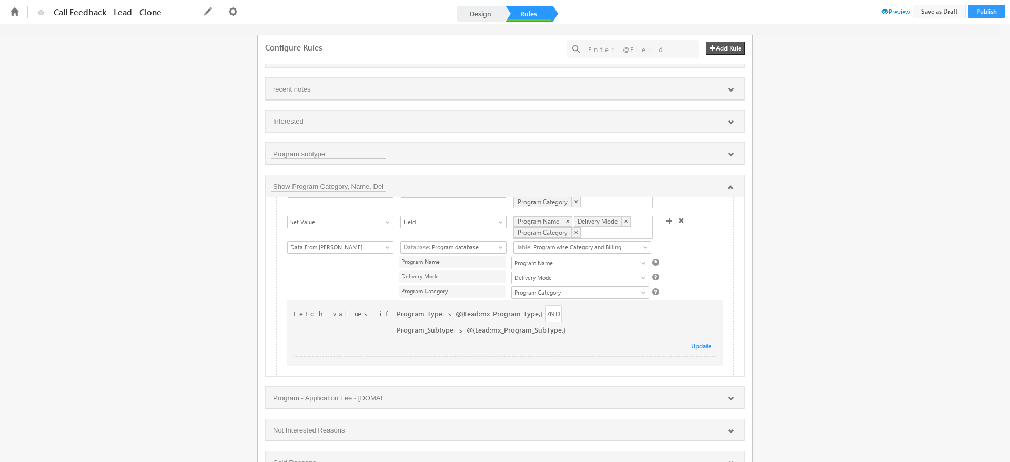
scroll to position [0, 0]
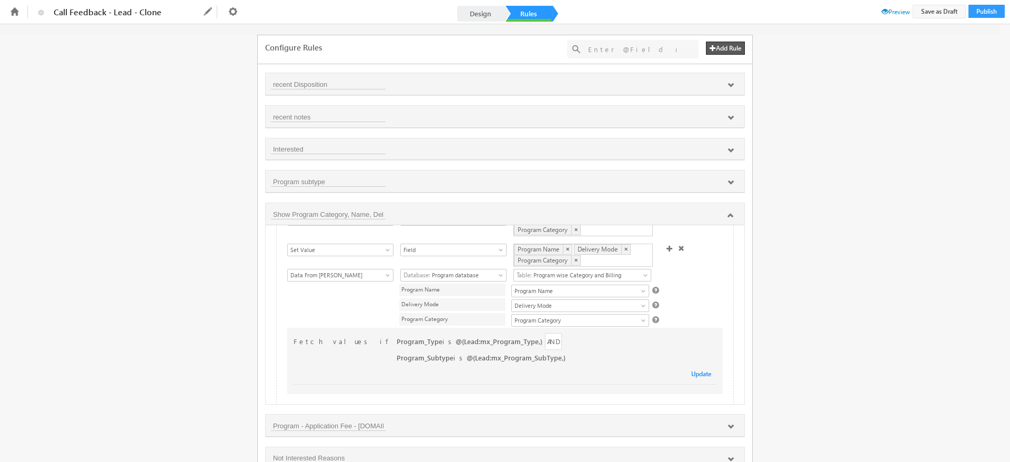
click at [657, 49] on input "text" at bounding box center [632, 49] width 99 height 13
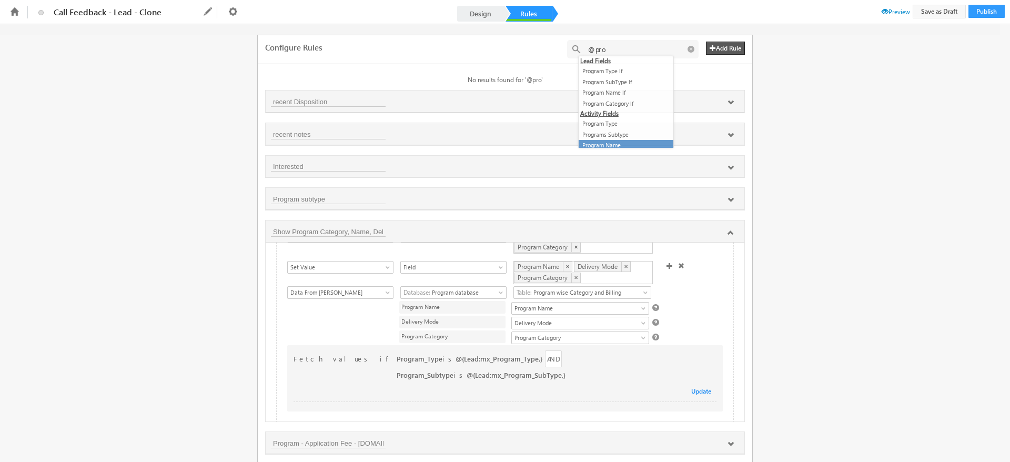
click at [610, 144] on li "Program Name" at bounding box center [625, 145] width 95 height 11
type input "@{103:mx_Custom_10,}"
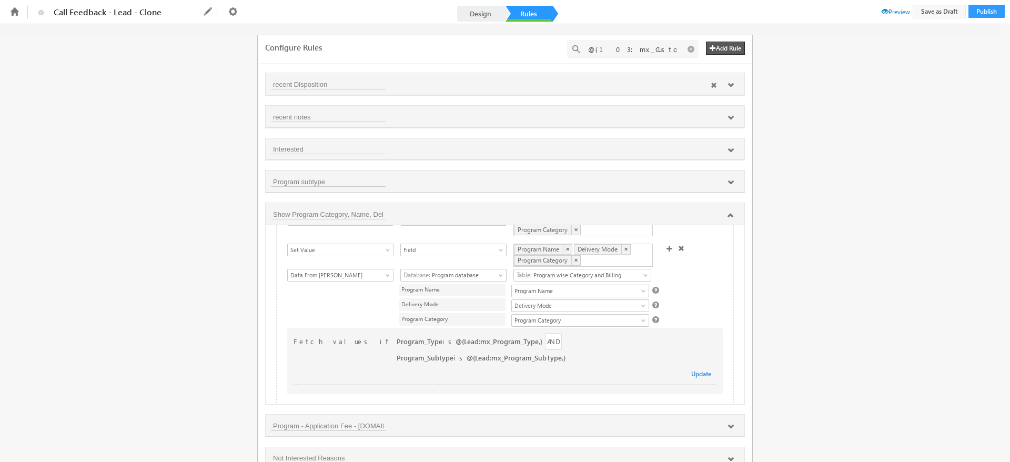
click at [728, 86] on icon at bounding box center [730, 85] width 6 height 6
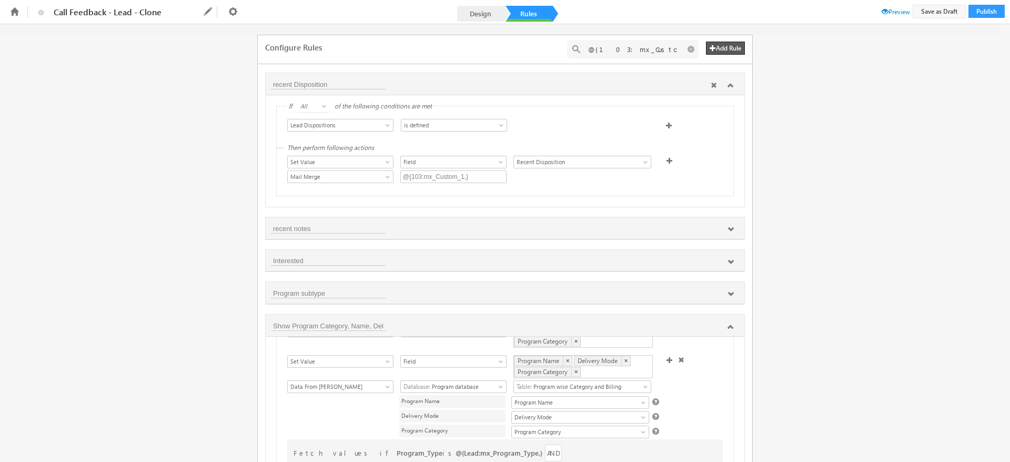
click at [731, 87] on icon at bounding box center [730, 85] width 6 height 6
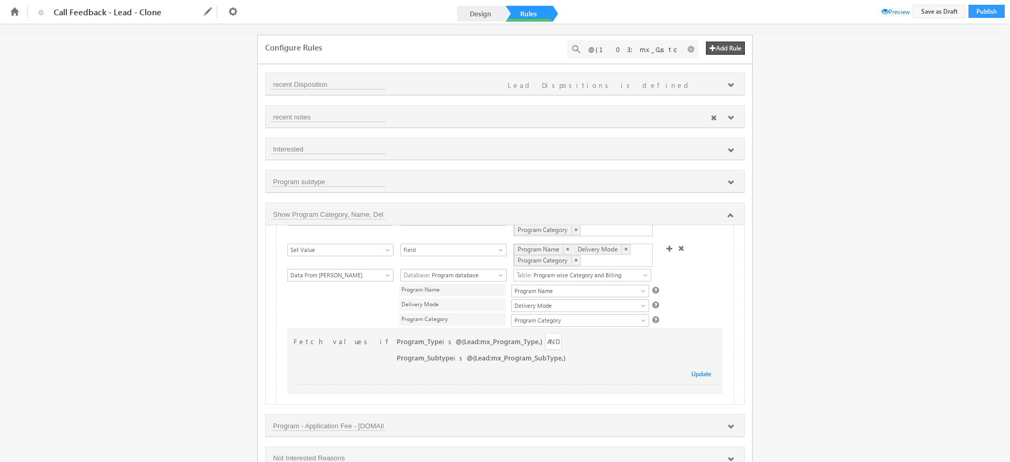
click at [729, 115] on icon at bounding box center [730, 118] width 6 height 6
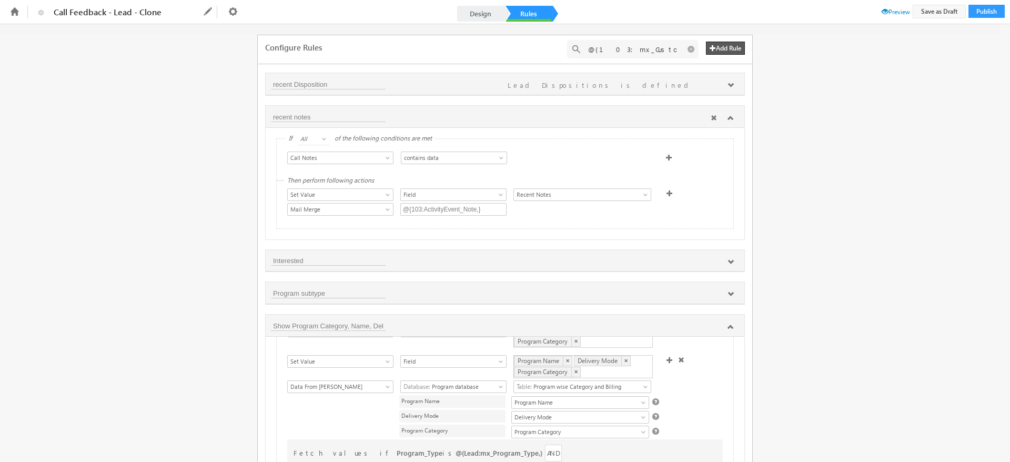
click at [729, 115] on icon at bounding box center [730, 118] width 6 height 6
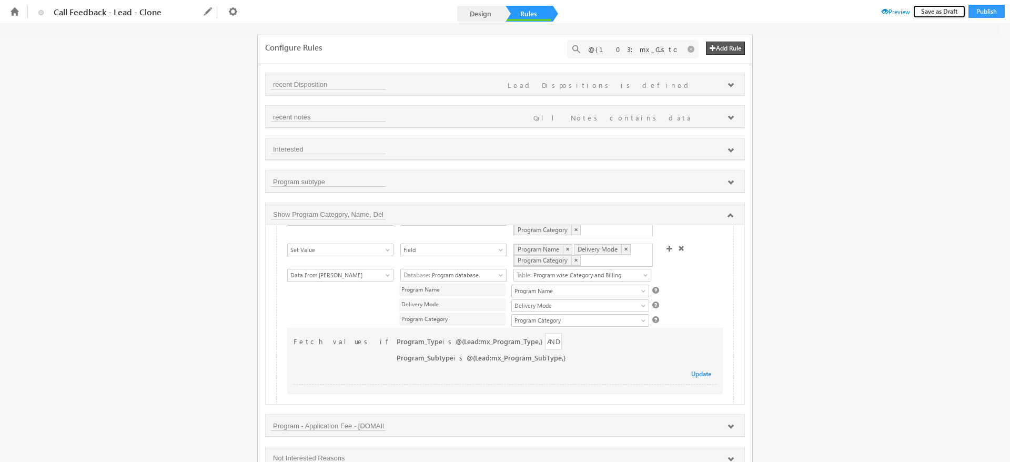
click at [933, 13] on button "Save as Draft" at bounding box center [938, 12] width 53 height 14
